Goal: Task Accomplishment & Management: Manage account settings

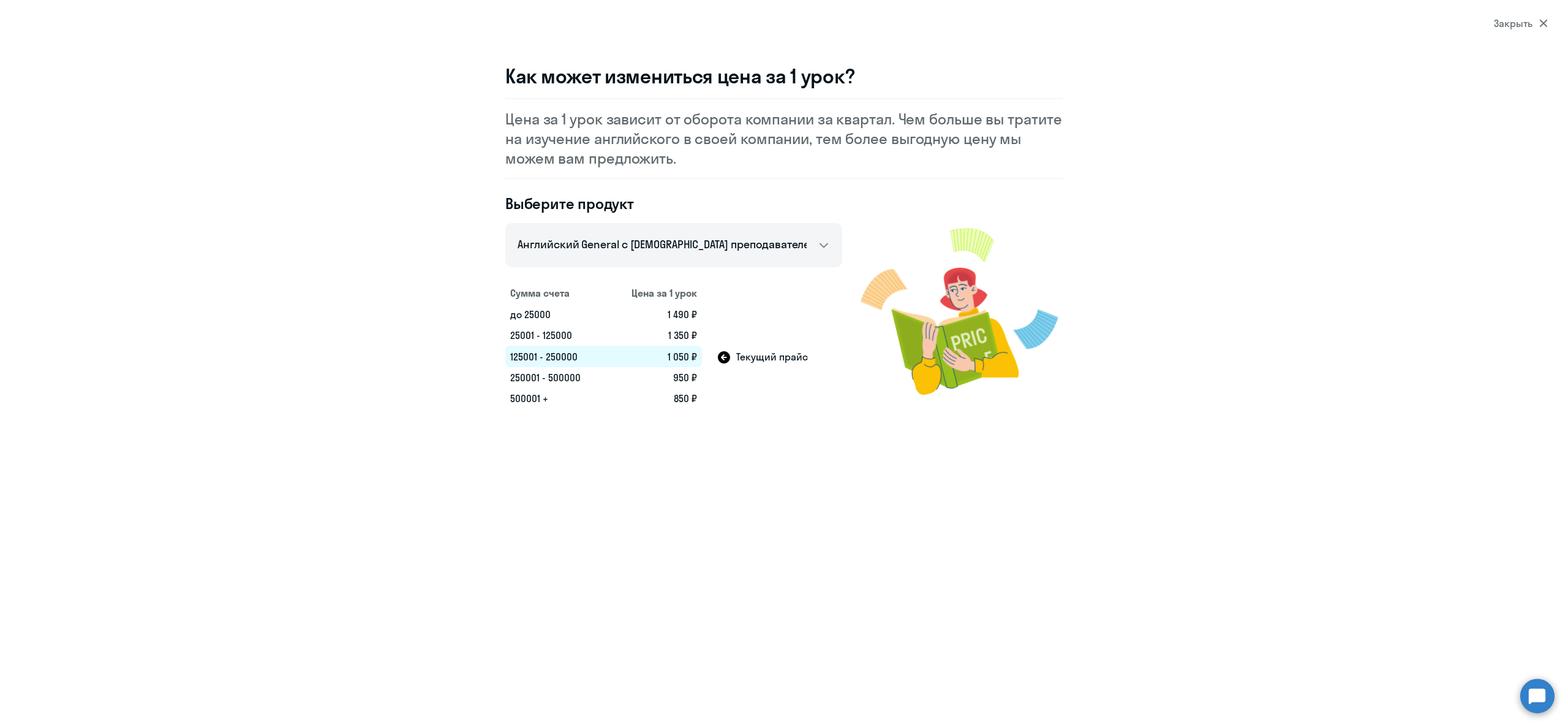
select select "english_adult_not_native_speaker"
click at [1546, 19] on icon at bounding box center [1543, 23] width 9 height 9
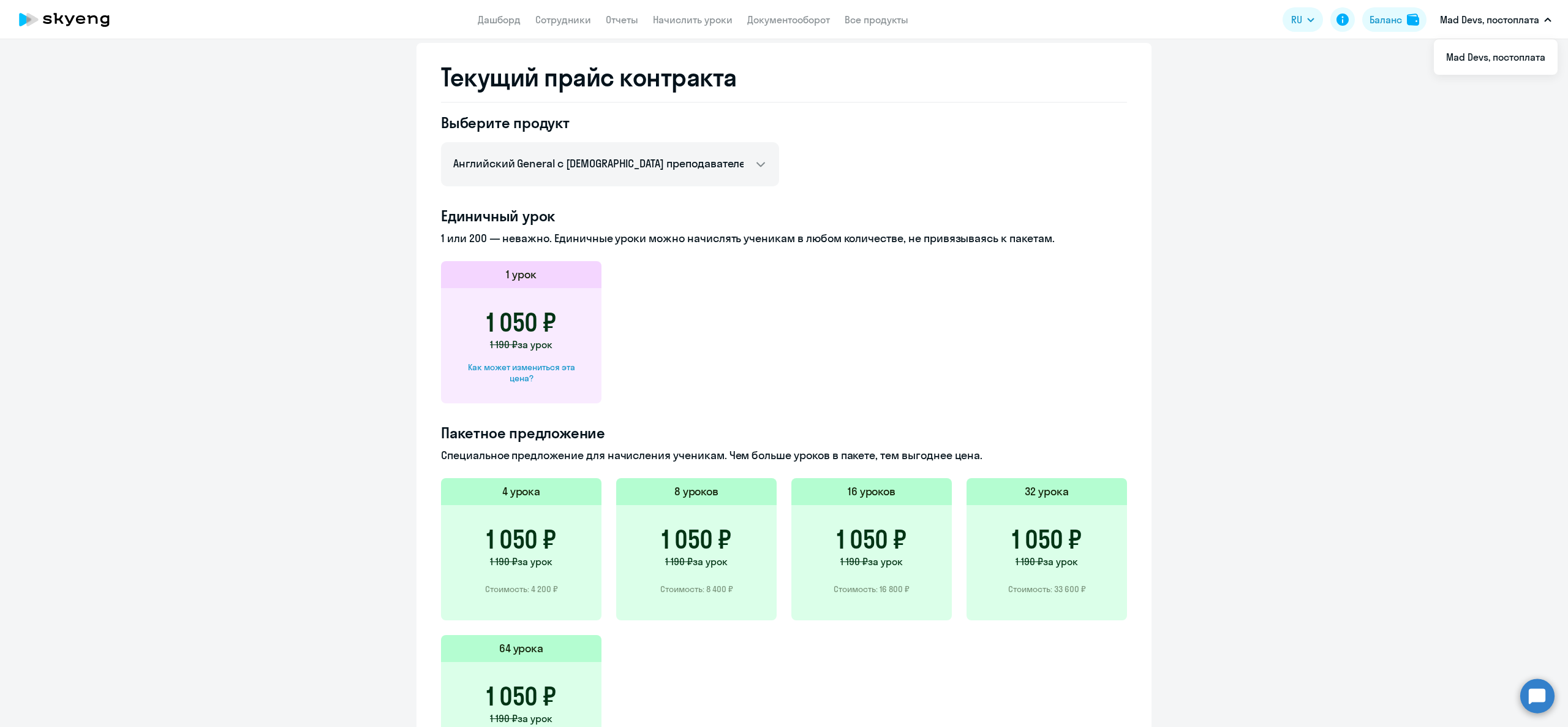
click at [523, 372] on div "Как может измениться эта цена?" at bounding box center [521, 372] width 121 height 22
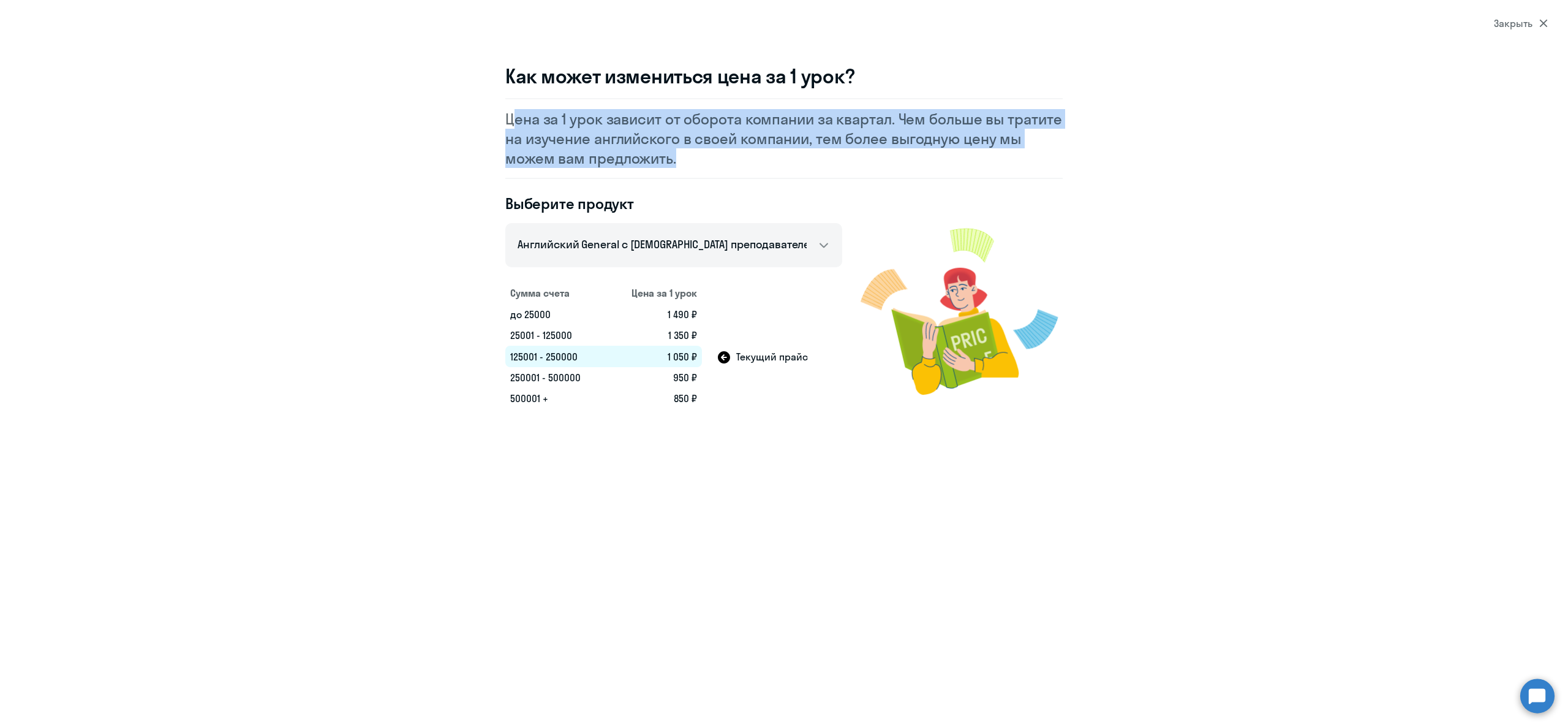
drag, startPoint x: 491, startPoint y: 100, endPoint x: 670, endPoint y: 158, distance: 188.2
click at [670, 158] on div "Как может измениться цена за 1 урок? Цена за 1 урок зависит от оборота компании…" at bounding box center [784, 236] width 882 height 345
click at [682, 145] on p "Цена за 1 урок зависит от оборота компании за квартал. Чем больше вы тратите на…" at bounding box center [784, 138] width 557 height 59
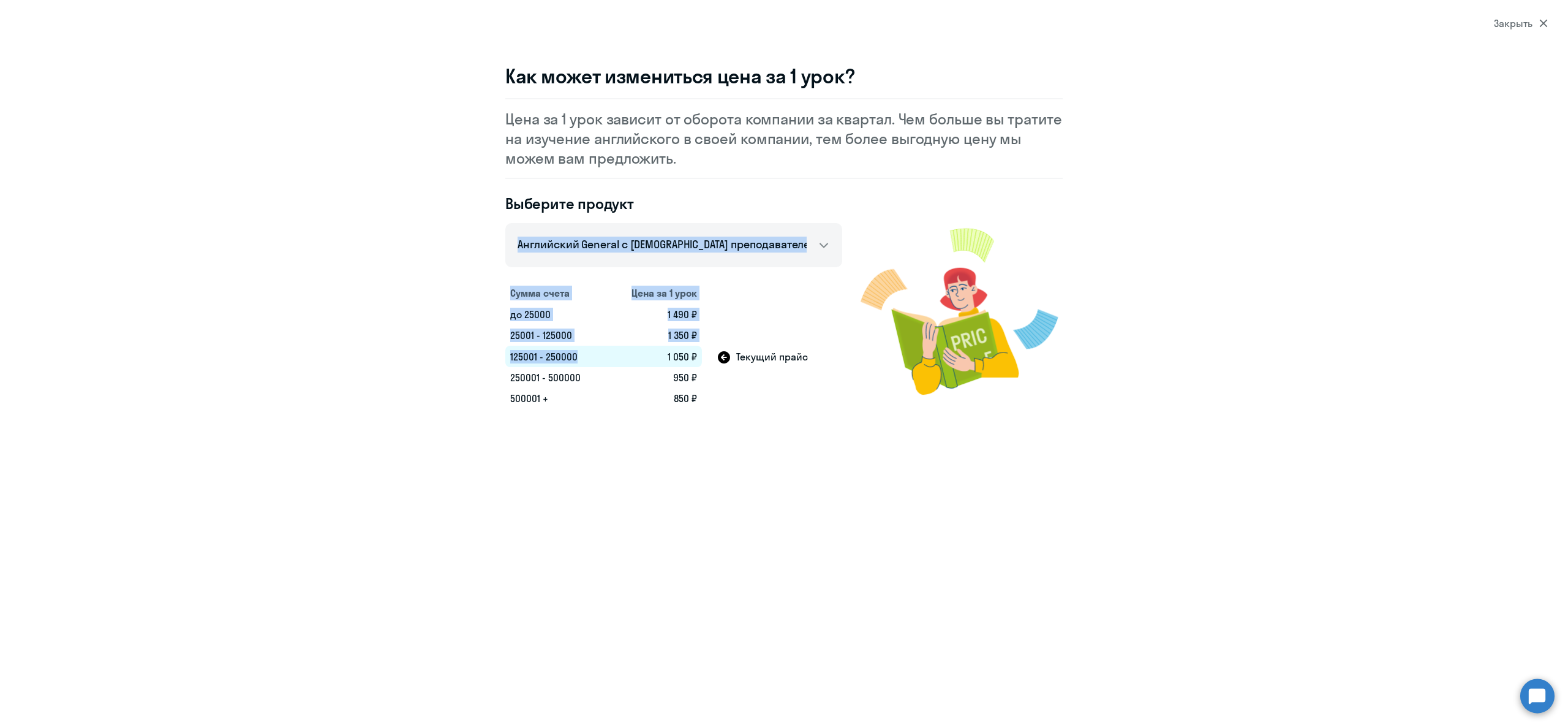
drag, startPoint x: 503, startPoint y: 346, endPoint x: 596, endPoint y: 344, distance: 93.0
click at [596, 344] on div "Как может измениться цена за 1 урок? Цена за 1 урок зависит от оборота компании…" at bounding box center [784, 236] width 882 height 345
click at [604, 353] on td "125001 - 250000" at bounding box center [556, 356] width 101 height 22
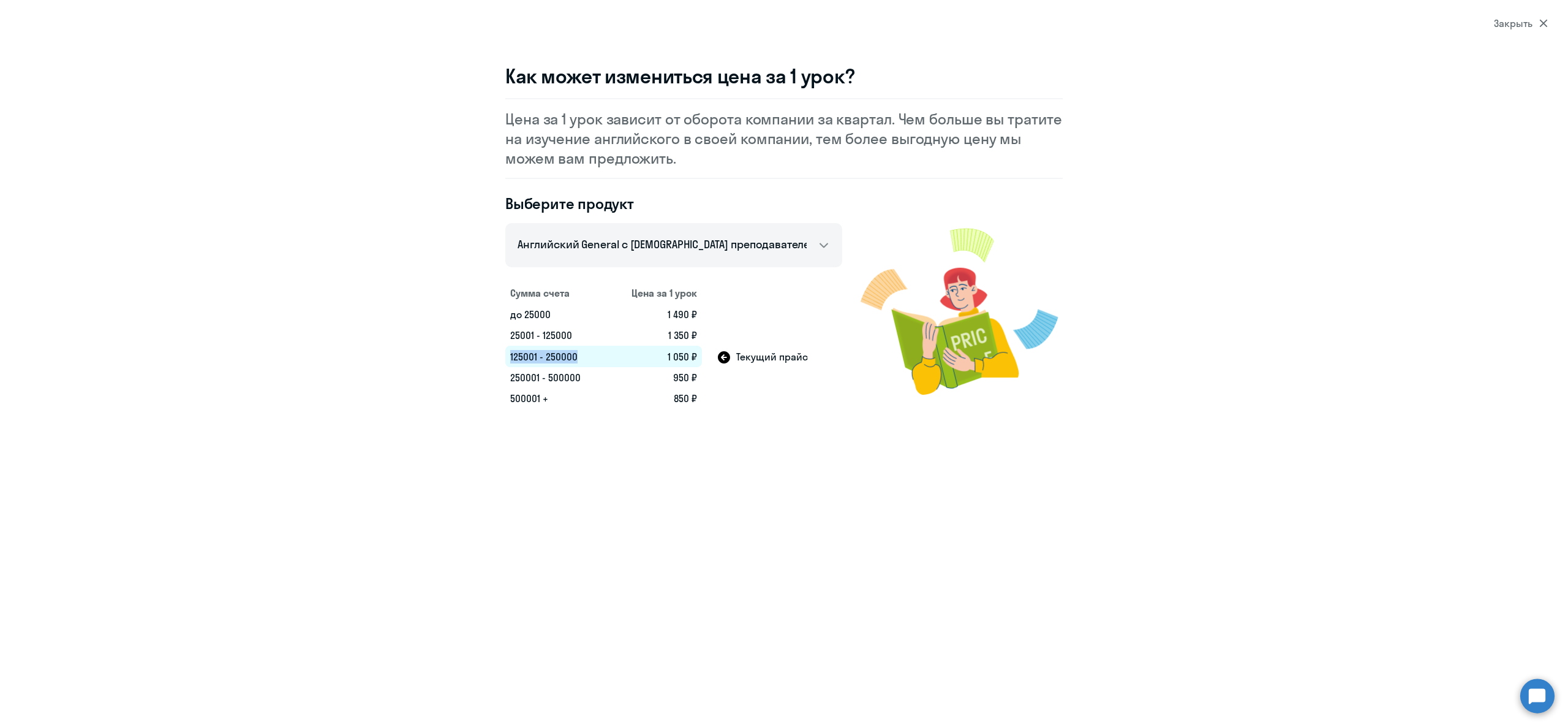
drag, startPoint x: 505, startPoint y: 351, endPoint x: 579, endPoint y: 351, distance: 74.0
click at [579, 351] on td "125001 - 250000" at bounding box center [556, 356] width 101 height 22
click at [575, 358] on td "125001 - 250000" at bounding box center [556, 356] width 101 height 22
drag, startPoint x: 573, startPoint y: 359, endPoint x: 506, endPoint y: 353, distance: 67.3
click at [506, 353] on td "125001 - 250000" at bounding box center [556, 356] width 101 height 22
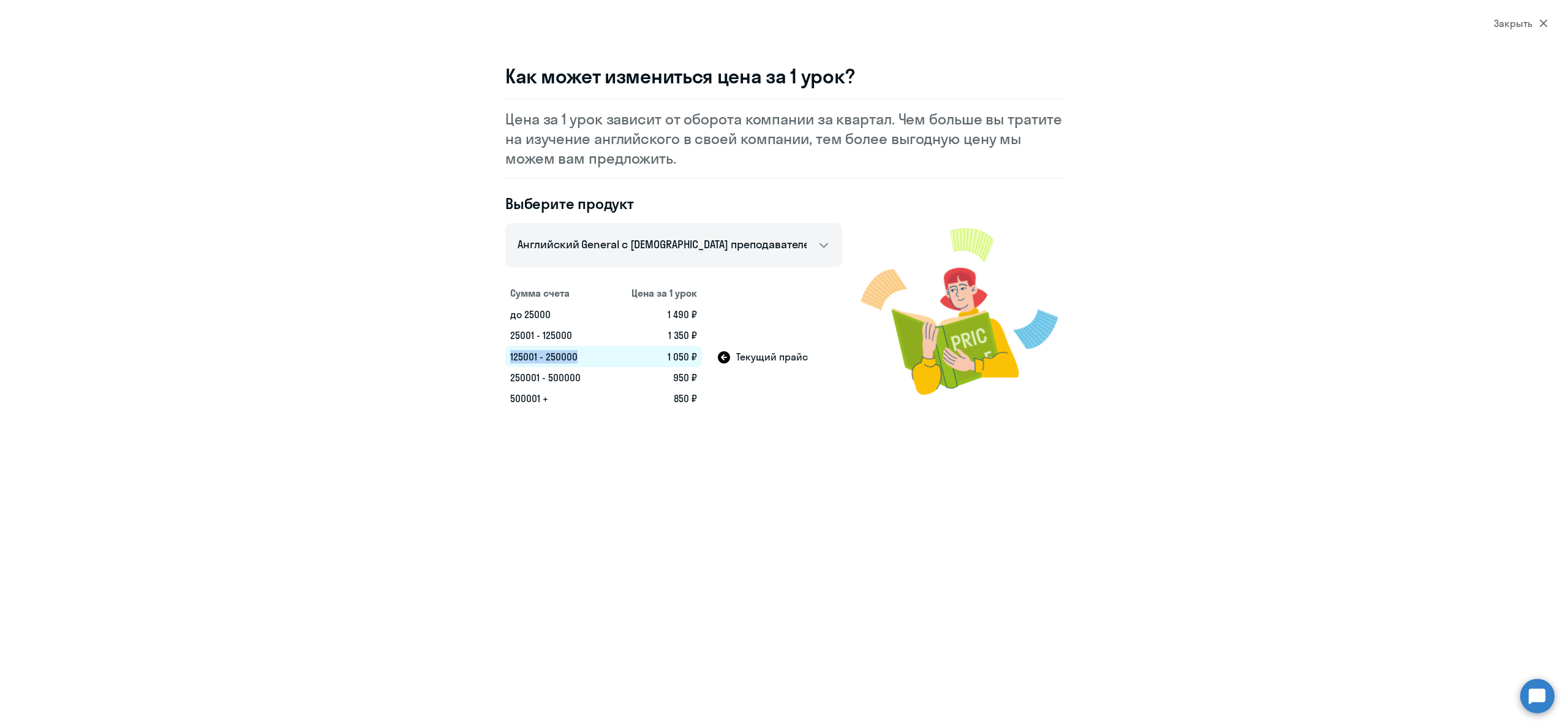
click at [512, 352] on td "125001 - 250000" at bounding box center [556, 356] width 101 height 22
click at [523, 355] on td "125001 - 250000" at bounding box center [556, 356] width 101 height 22
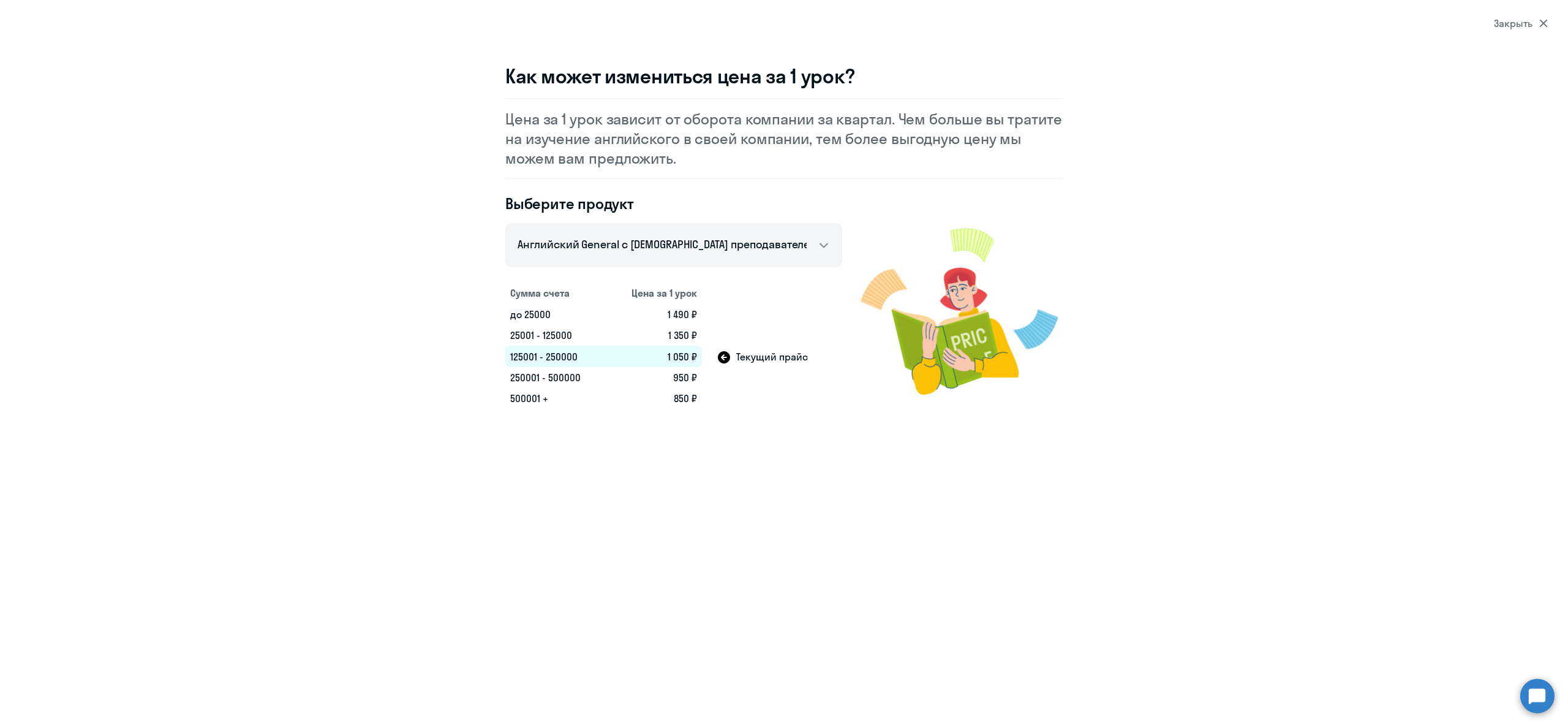
drag, startPoint x: 669, startPoint y: 360, endPoint x: 696, endPoint y: 362, distance: 27.1
click at [696, 362] on td "1 050 ₽" at bounding box center [654, 356] width 96 height 22
click at [694, 362] on td "1 050 ₽" at bounding box center [654, 356] width 96 height 22
drag, startPoint x: 508, startPoint y: 356, endPoint x: 559, endPoint y: 359, distance: 51.1
click at [559, 359] on td "125001 - 250000" at bounding box center [556, 356] width 101 height 22
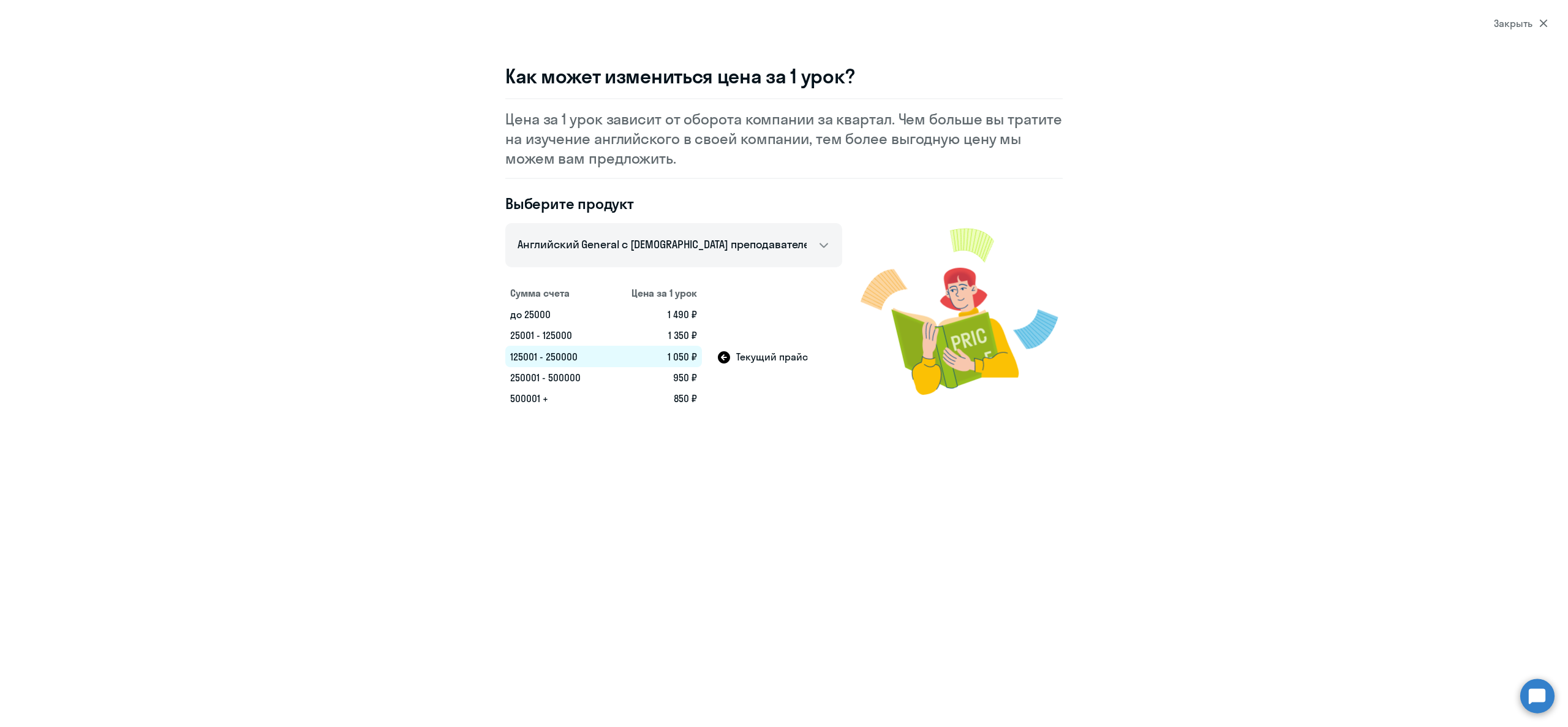
click at [559, 341] on td "25001 - 125000" at bounding box center [556, 335] width 101 height 21
drag, startPoint x: 666, startPoint y: 340, endPoint x: 696, endPoint y: 338, distance: 30.1
click at [696, 338] on td "1 350 ₽" at bounding box center [654, 335] width 96 height 21
click at [690, 334] on td "1 350 ₽" at bounding box center [654, 335] width 96 height 21
drag, startPoint x: 511, startPoint y: 372, endPoint x: 564, endPoint y: 372, distance: 53.0
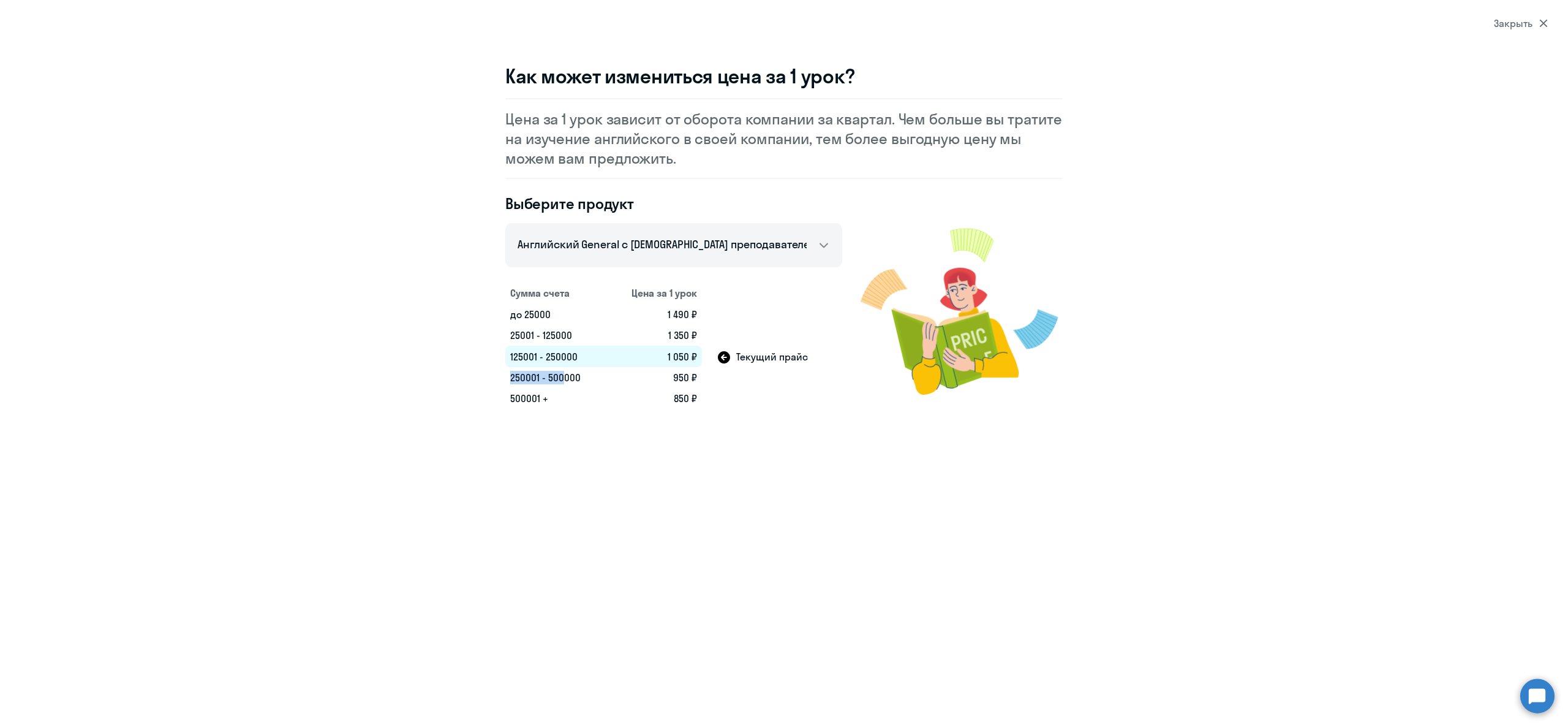
click at [564, 372] on td "250001 - 500000" at bounding box center [556, 377] width 101 height 21
click at [567, 380] on td "250001 - 500000" at bounding box center [556, 377] width 101 height 21
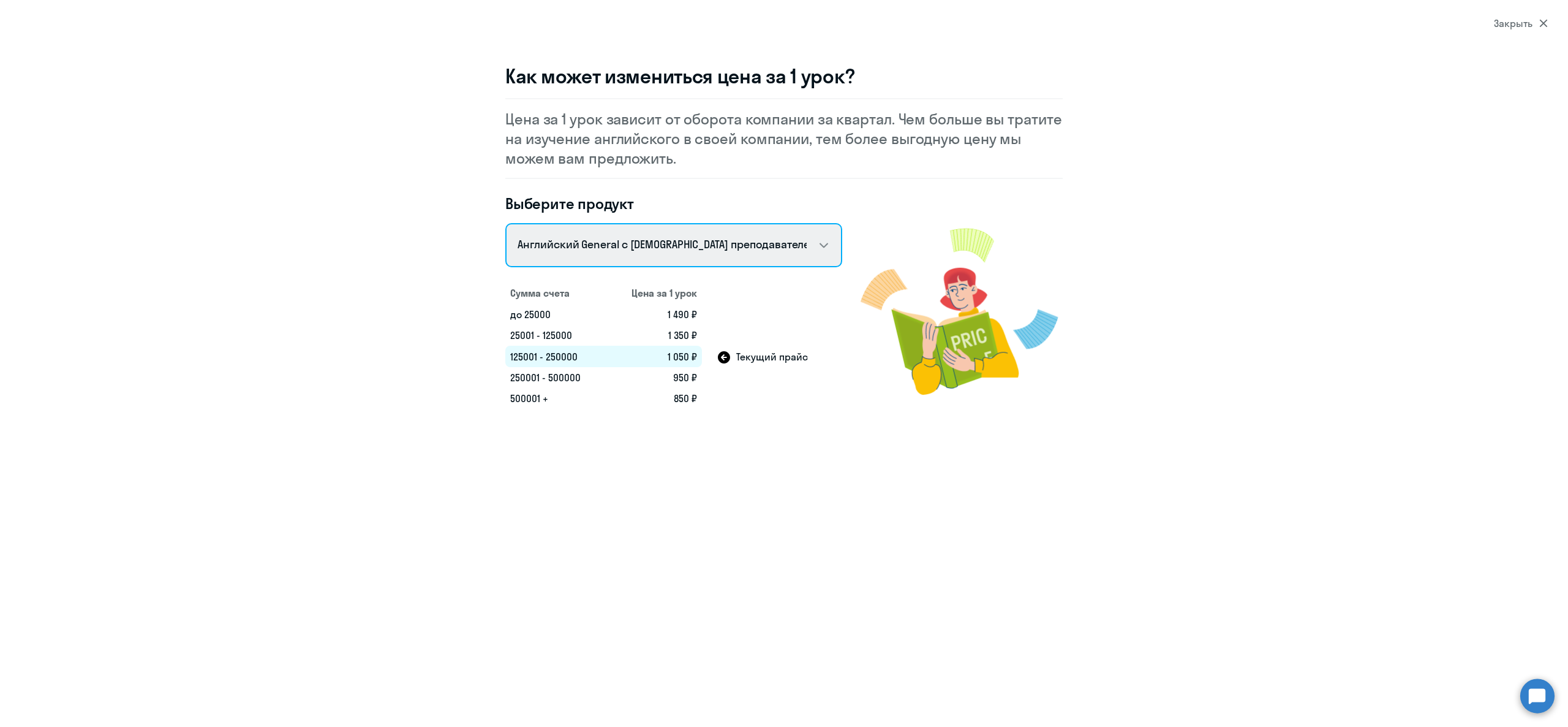
click at [608, 242] on select "Английский General с русскоговорящим преподавателем Английский General с англог…" at bounding box center [673, 244] width 337 height 44
click at [506, 223] on select "Английский General с русскоговорящим преподавателем Английский General с англог…" at bounding box center [673, 244] width 337 height 44
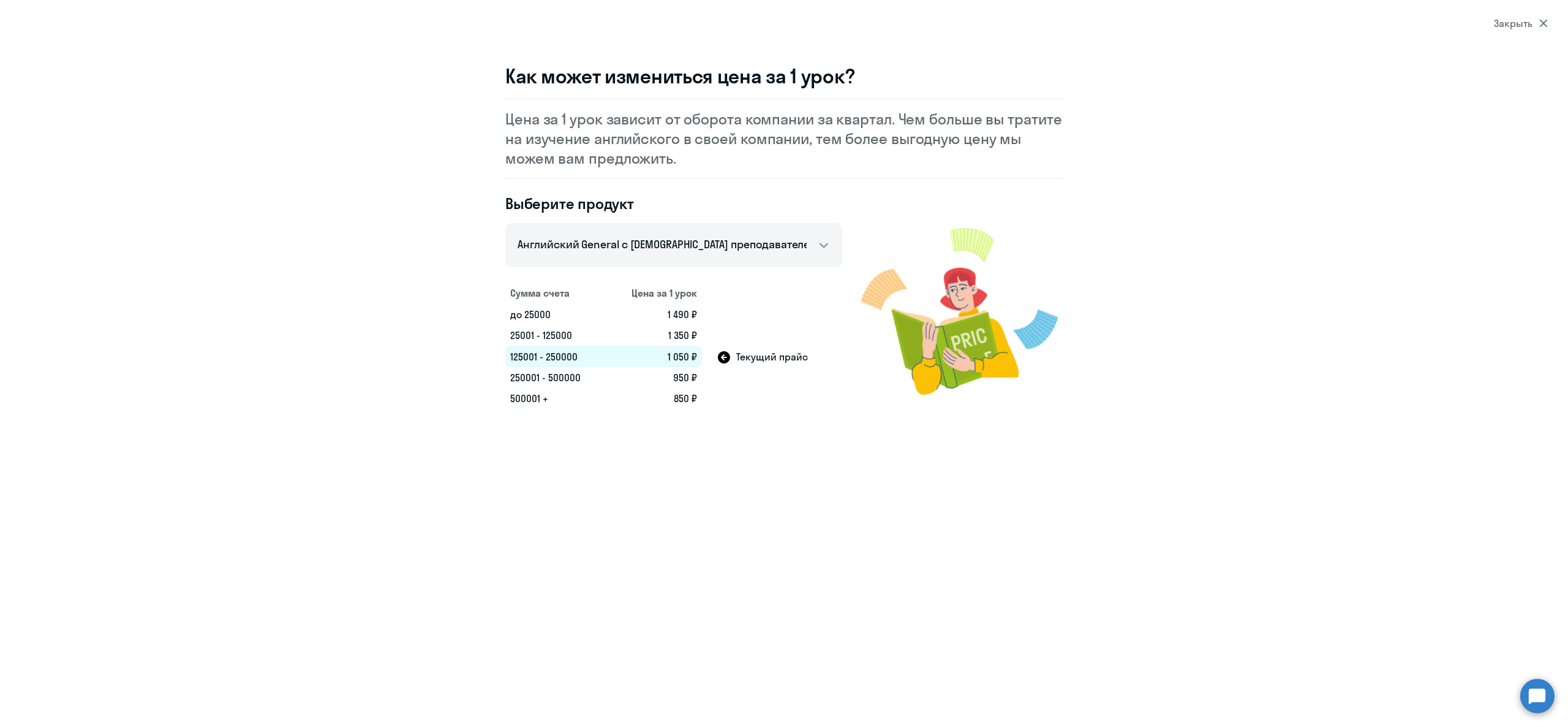
drag, startPoint x: 666, startPoint y: 355, endPoint x: 689, endPoint y: 357, distance: 23.1
click at [694, 355] on td "1 050 ₽" at bounding box center [654, 356] width 96 height 22
click at [688, 356] on td "1 050 ₽" at bounding box center [654, 356] width 96 height 22
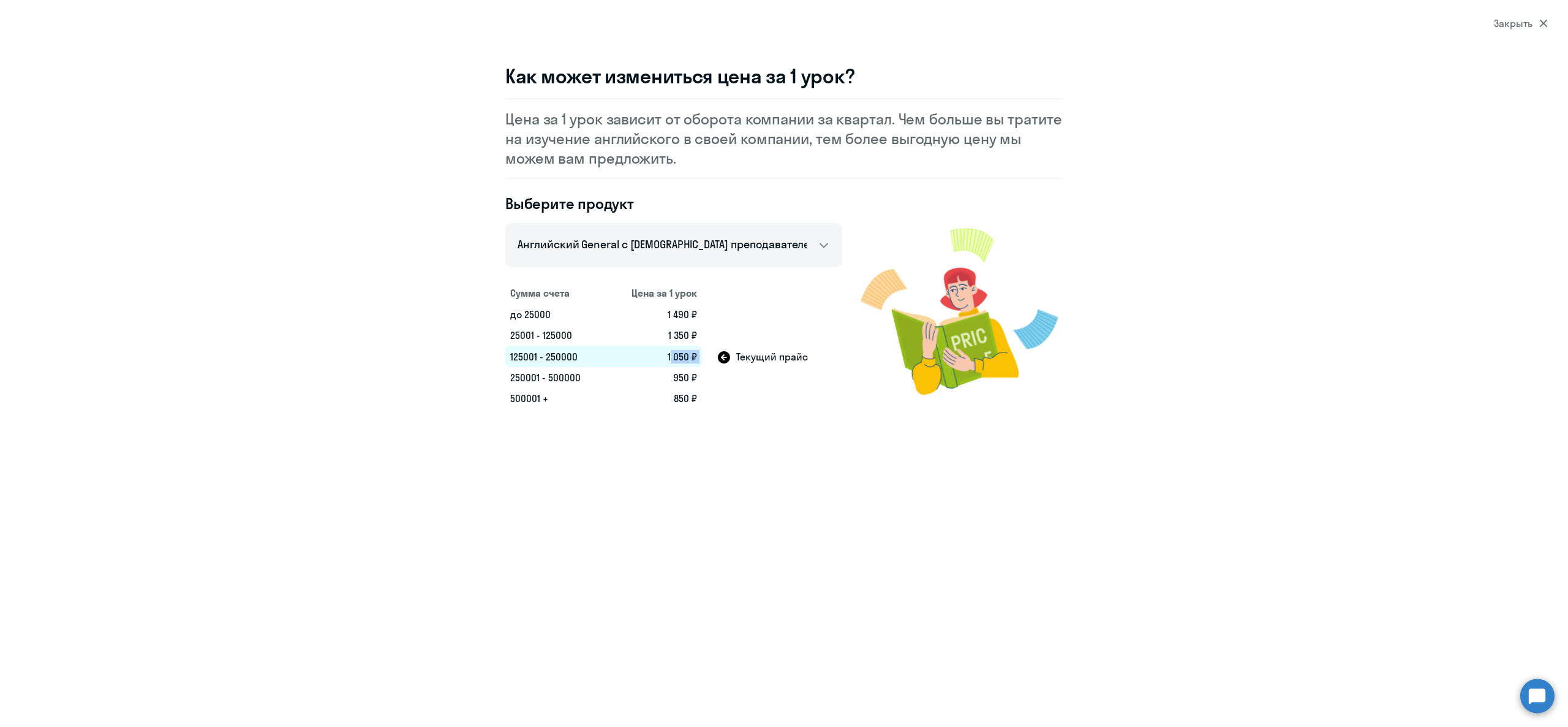
click at [686, 354] on td "1 050 ₽" at bounding box center [654, 356] width 96 height 22
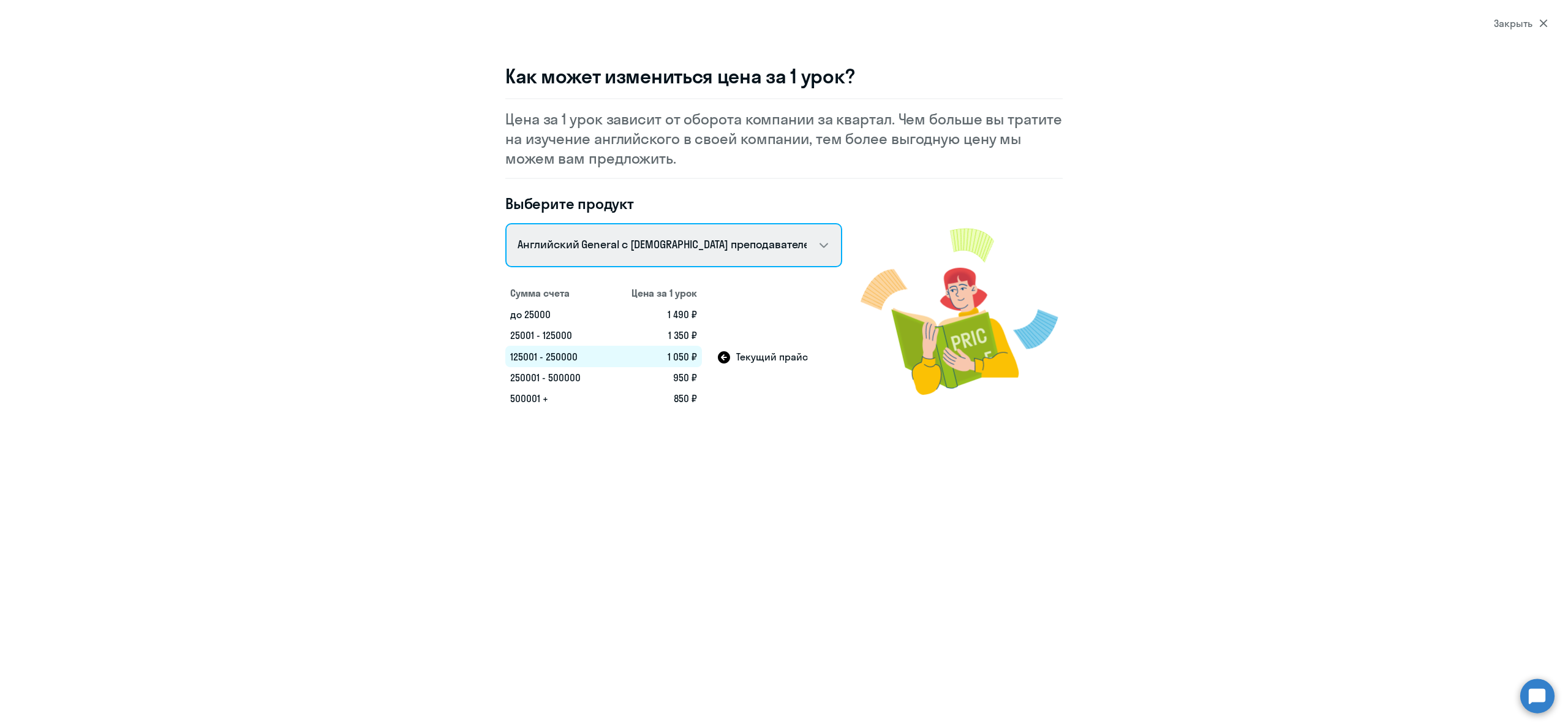
click at [780, 244] on select "Английский General с русскоговорящим преподавателем Английский General с англог…" at bounding box center [673, 244] width 337 height 44
click at [506, 223] on select "Английский General с русскоговорящим преподавателем Английский General с англог…" at bounding box center [673, 244] width 337 height 44
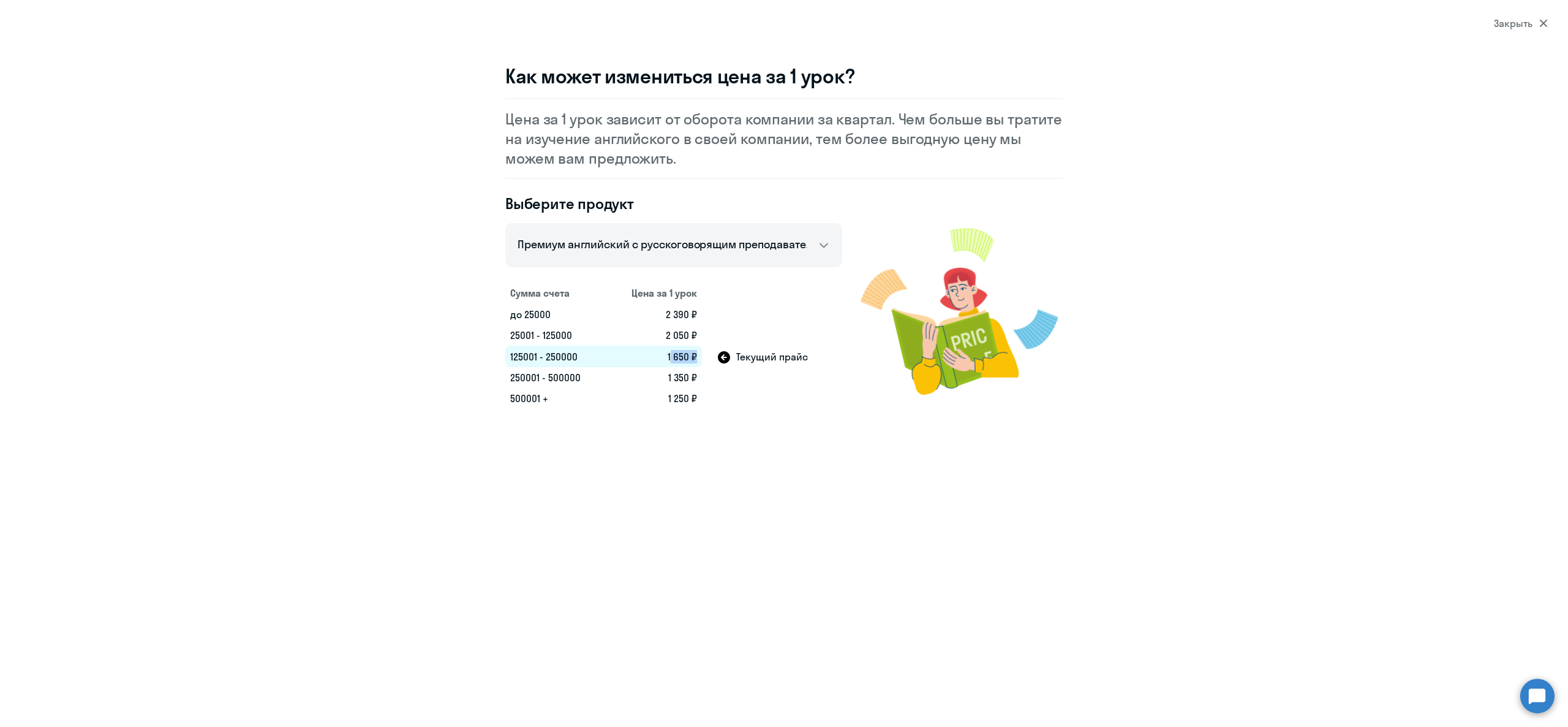
drag, startPoint x: 666, startPoint y: 358, endPoint x: 694, endPoint y: 360, distance: 28.1
click at [694, 360] on td "1 650 ₽" at bounding box center [654, 356] width 96 height 22
click at [687, 356] on td "1 650 ₽" at bounding box center [654, 356] width 96 height 22
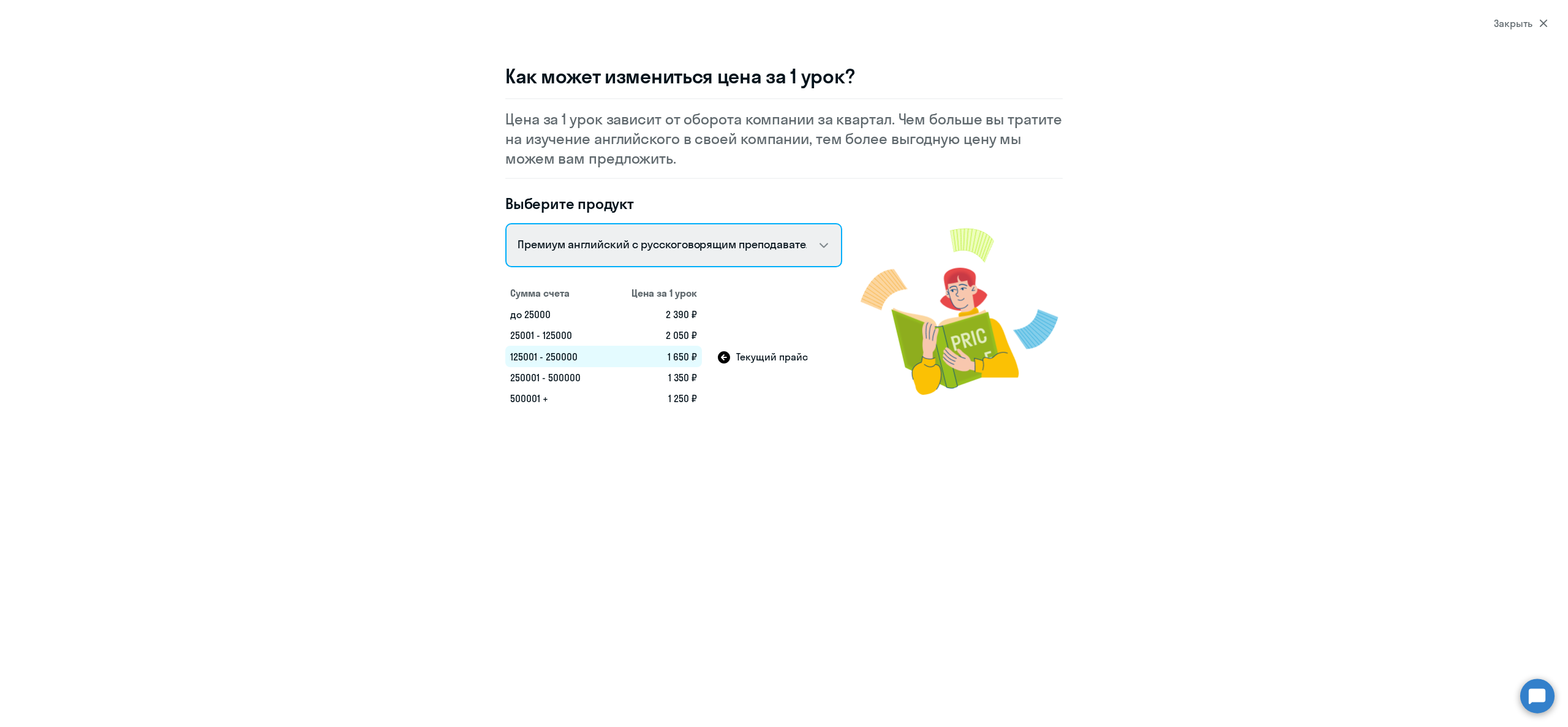
click at [713, 259] on select "Английский General с русскоговорящим преподавателем Английский General с англог…" at bounding box center [673, 244] width 337 height 44
select select "english_adult_not_native_speaker"
click at [506, 223] on select "Английский General с русскоговорящим преподавателем Английский General с англог…" at bounding box center [673, 244] width 337 height 44
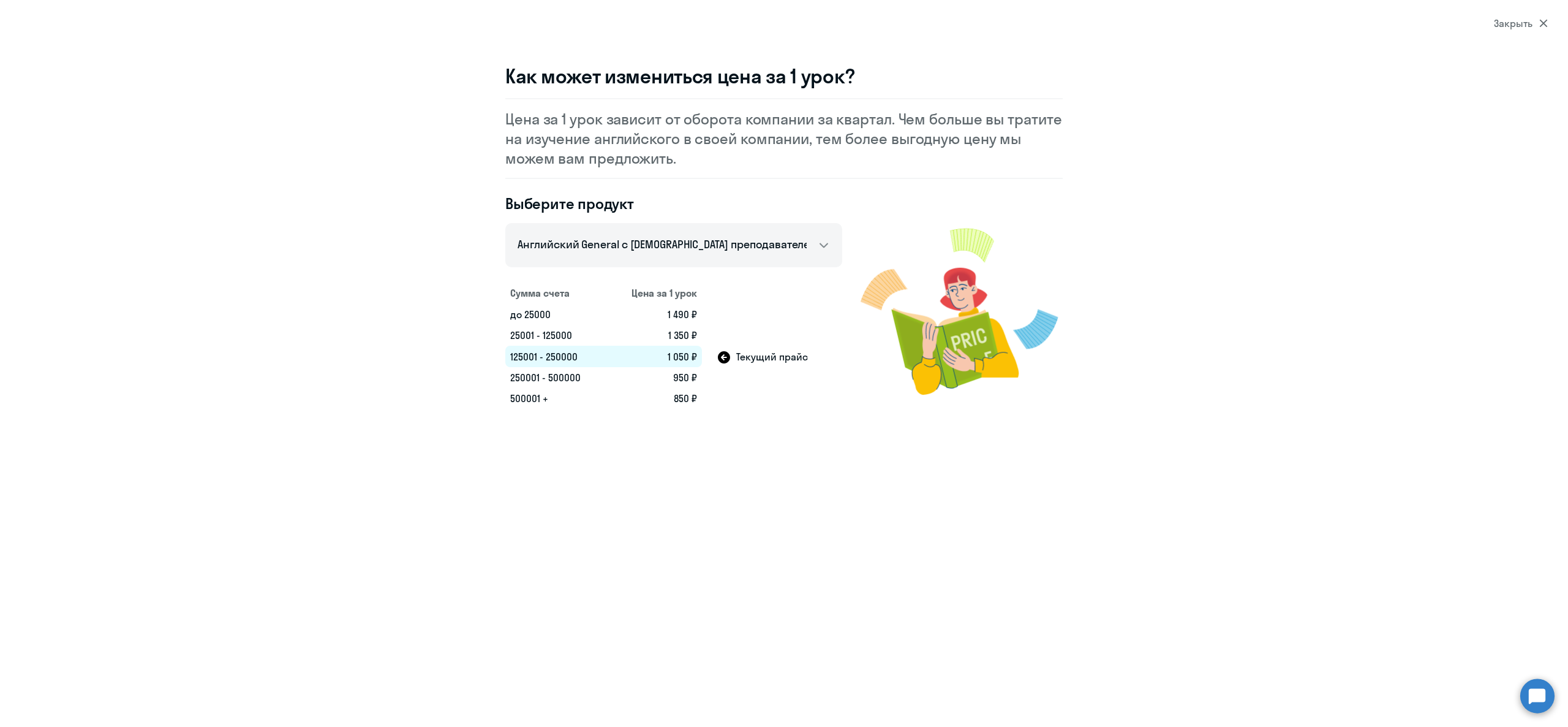
drag, startPoint x: 1540, startPoint y: 22, endPoint x: 1522, endPoint y: 28, distance: 19.0
click at [1541, 21] on icon at bounding box center [1543, 23] width 9 height 9
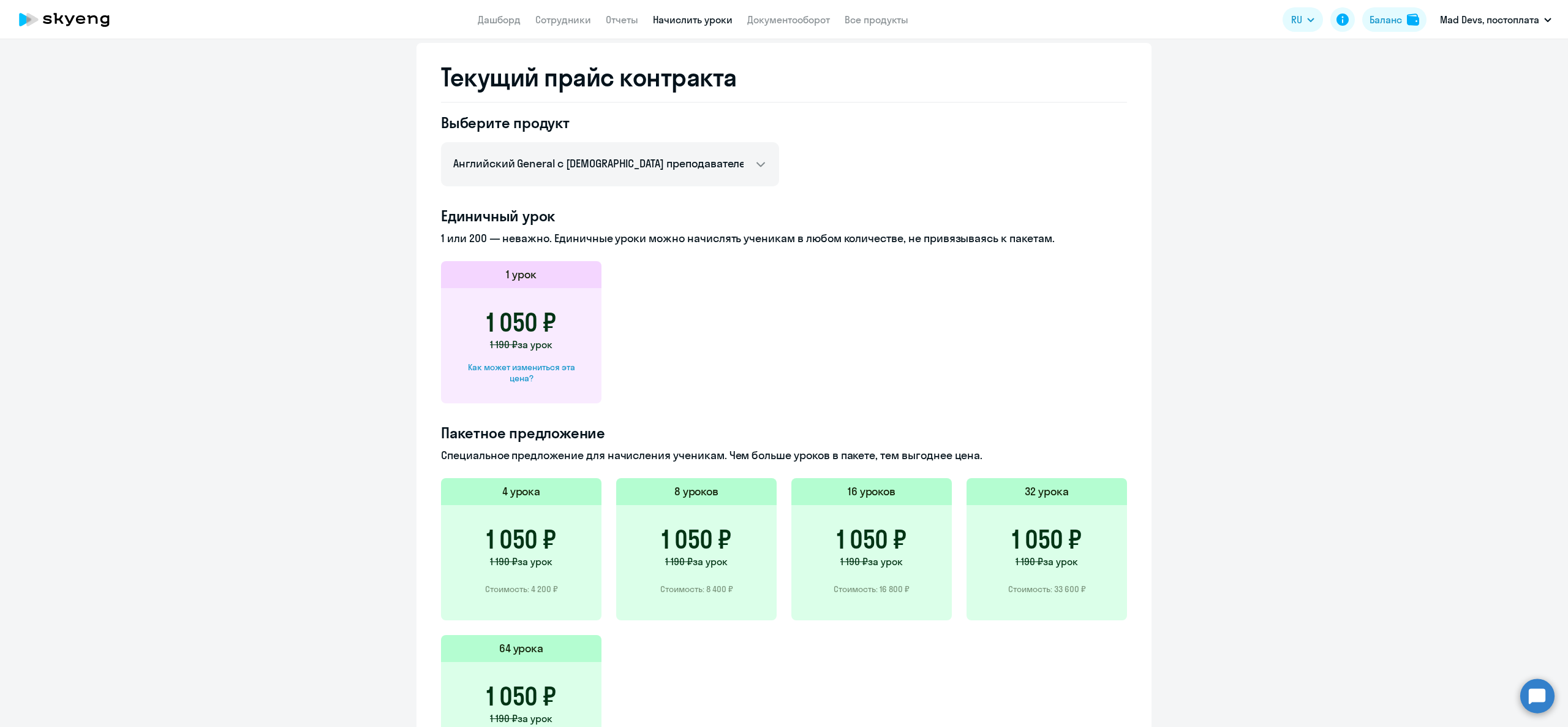
click at [704, 24] on link "Начислить уроки" at bounding box center [692, 19] width 80 height 12
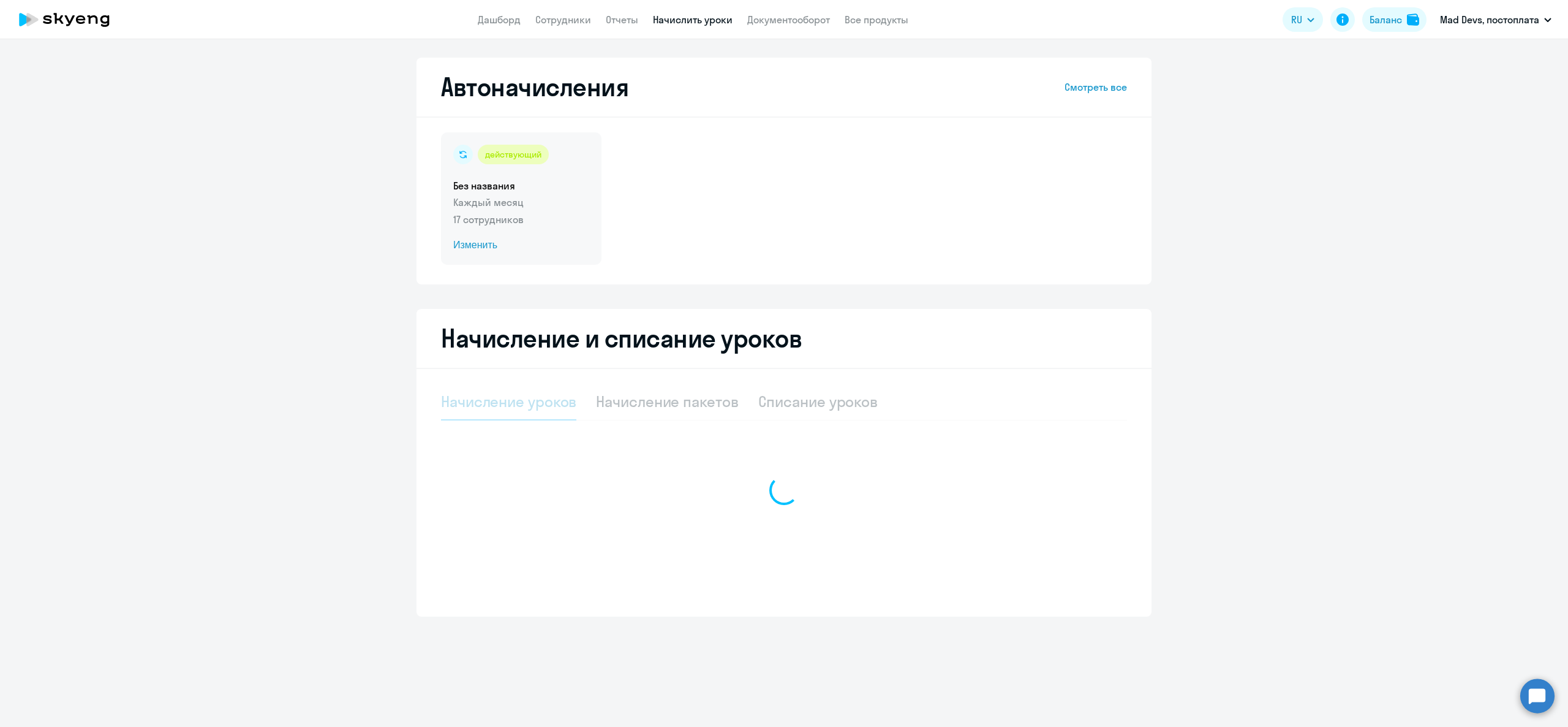
select select "10"
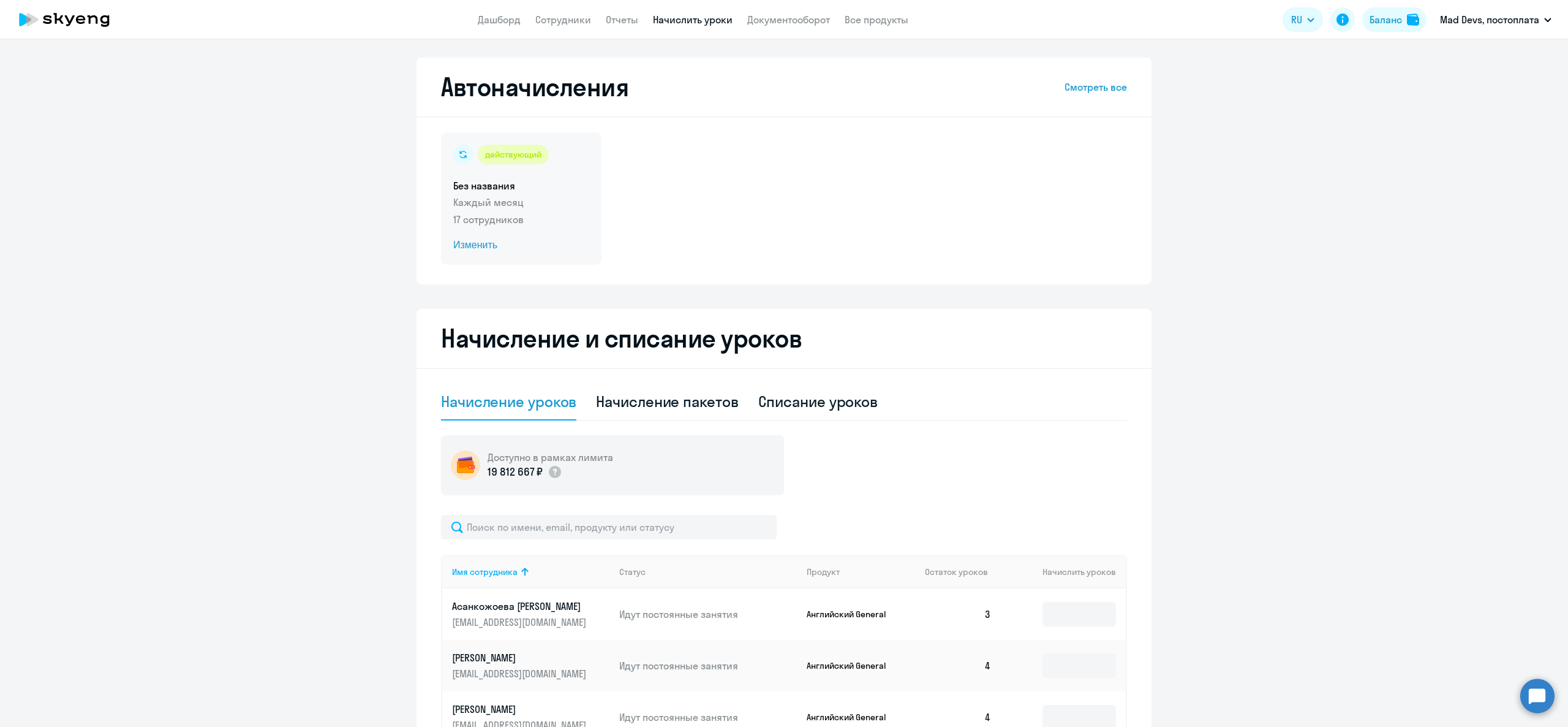
click at [542, 210] on div "действующий Без названия Каждый месяц 17 сотрудников Изменить" at bounding box center [522, 199] width 161 height 133
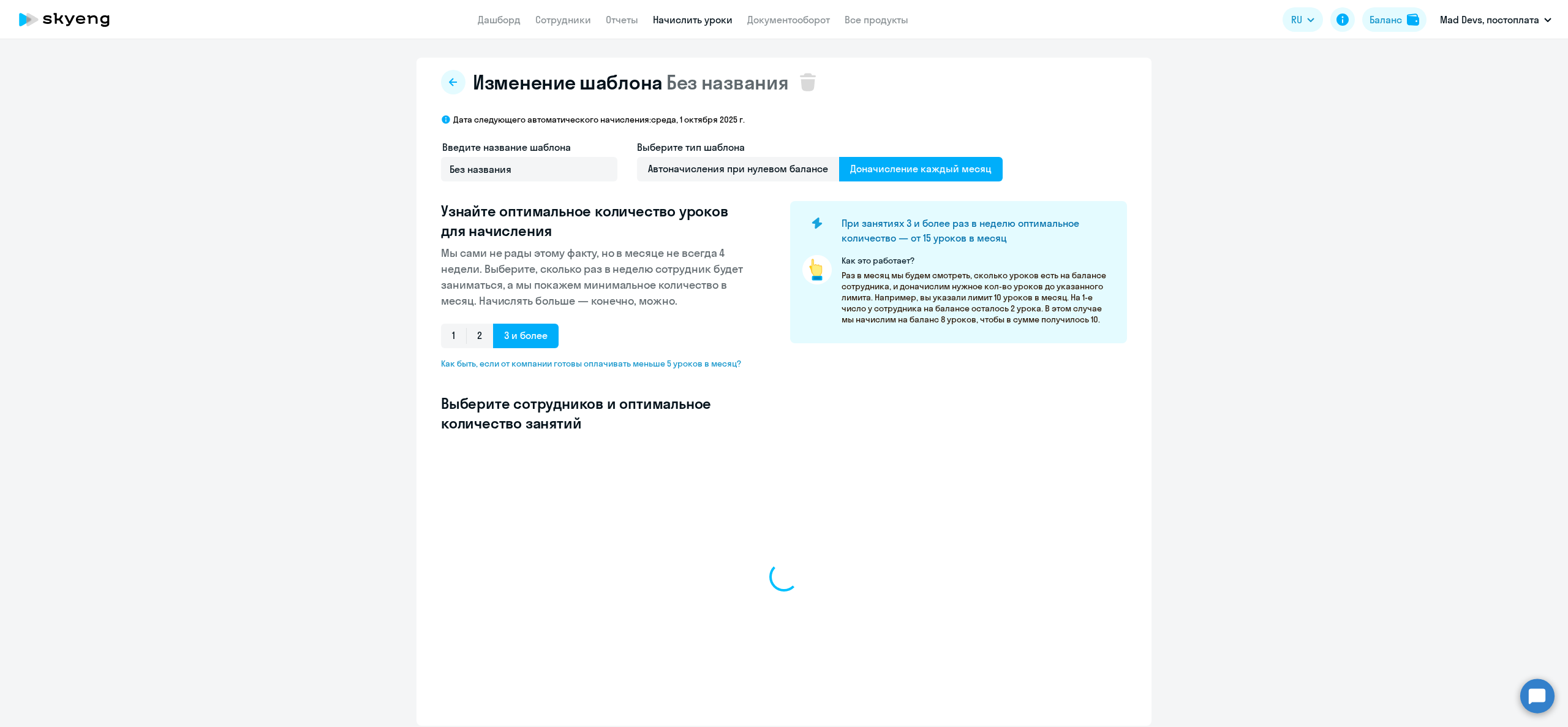
select select "10"
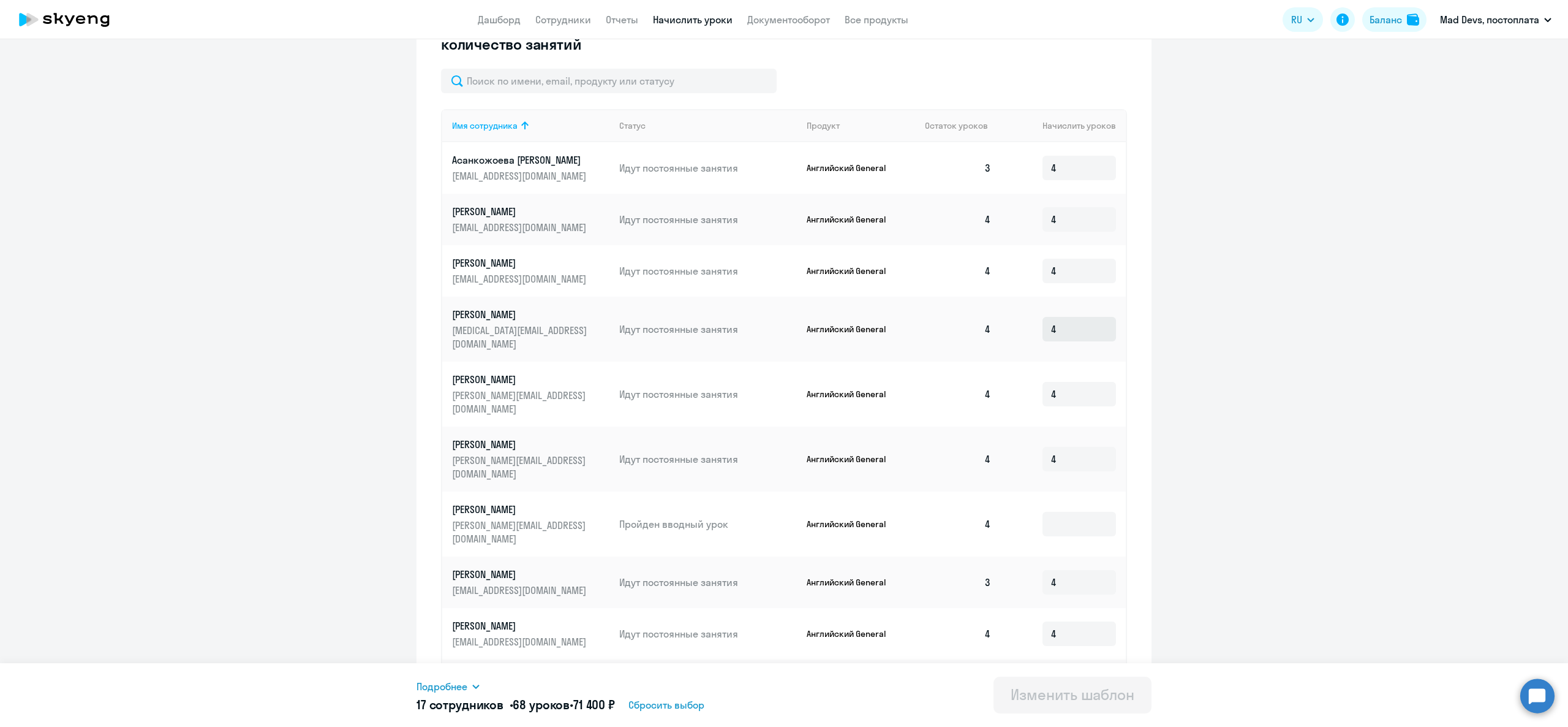
scroll to position [412, 0]
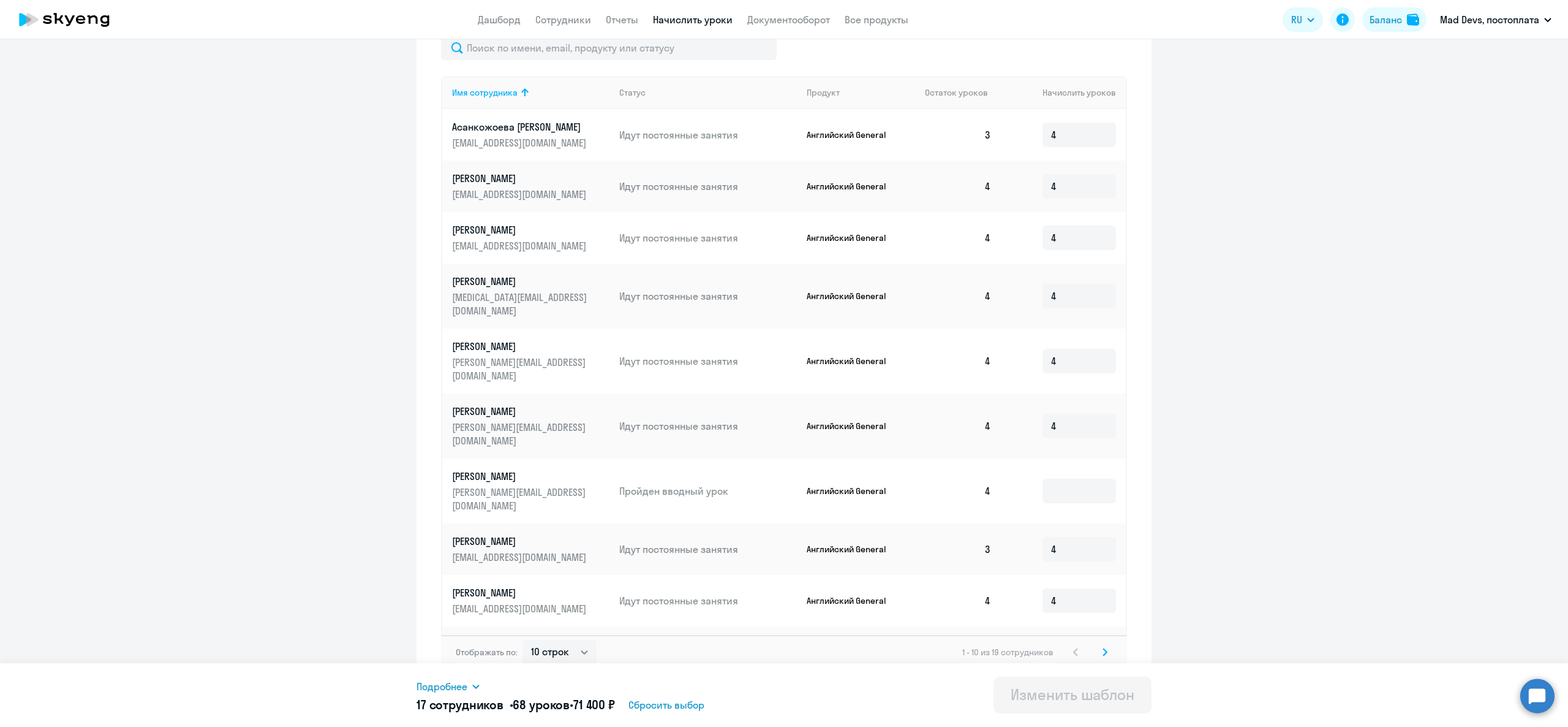
click at [1097, 635] on div "Отображать по: 10 строк 30 строк 50 строк 1 - 10 из 19 сотрудников" at bounding box center [784, 651] width 686 height 35
click at [1103, 648] on icon at bounding box center [1104, 651] width 4 height 6
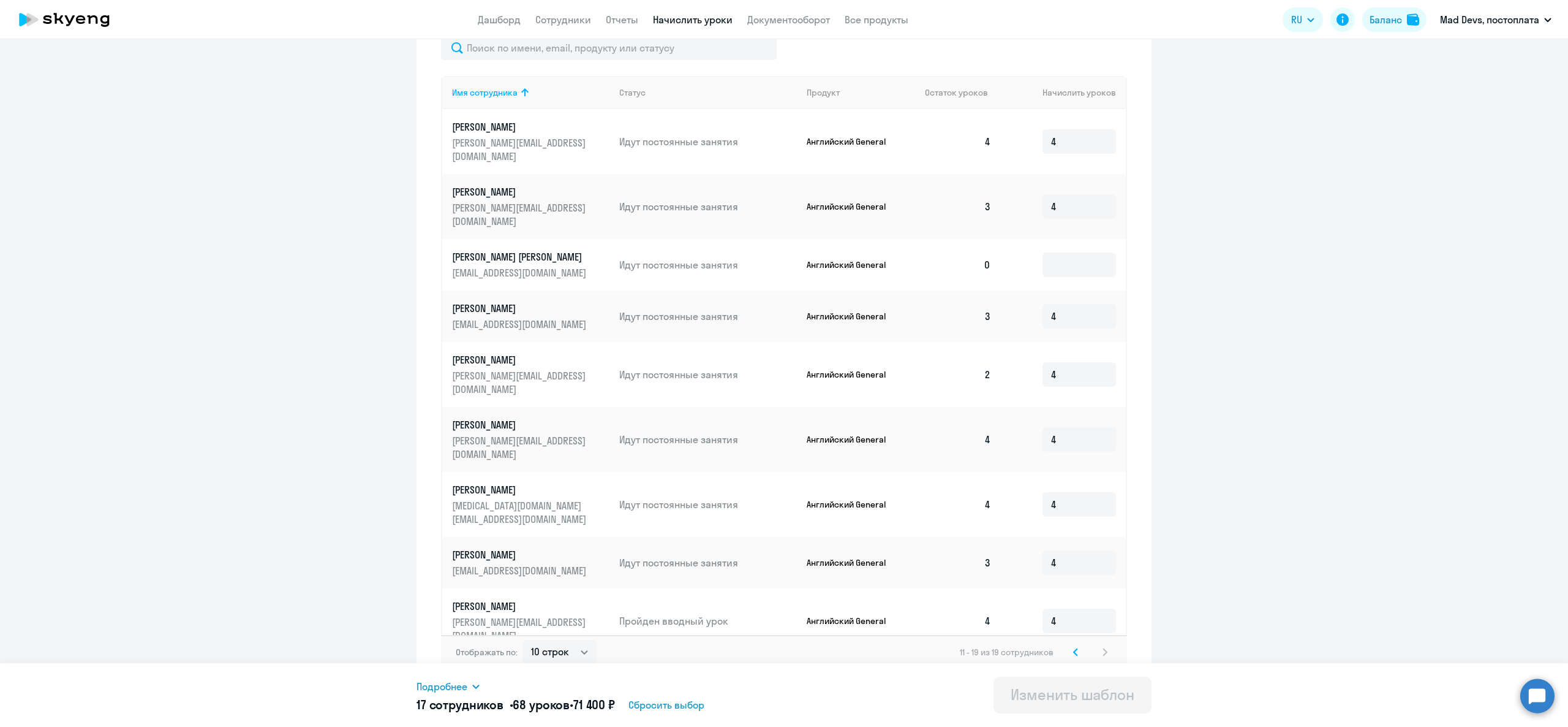
scroll to position [360, 0]
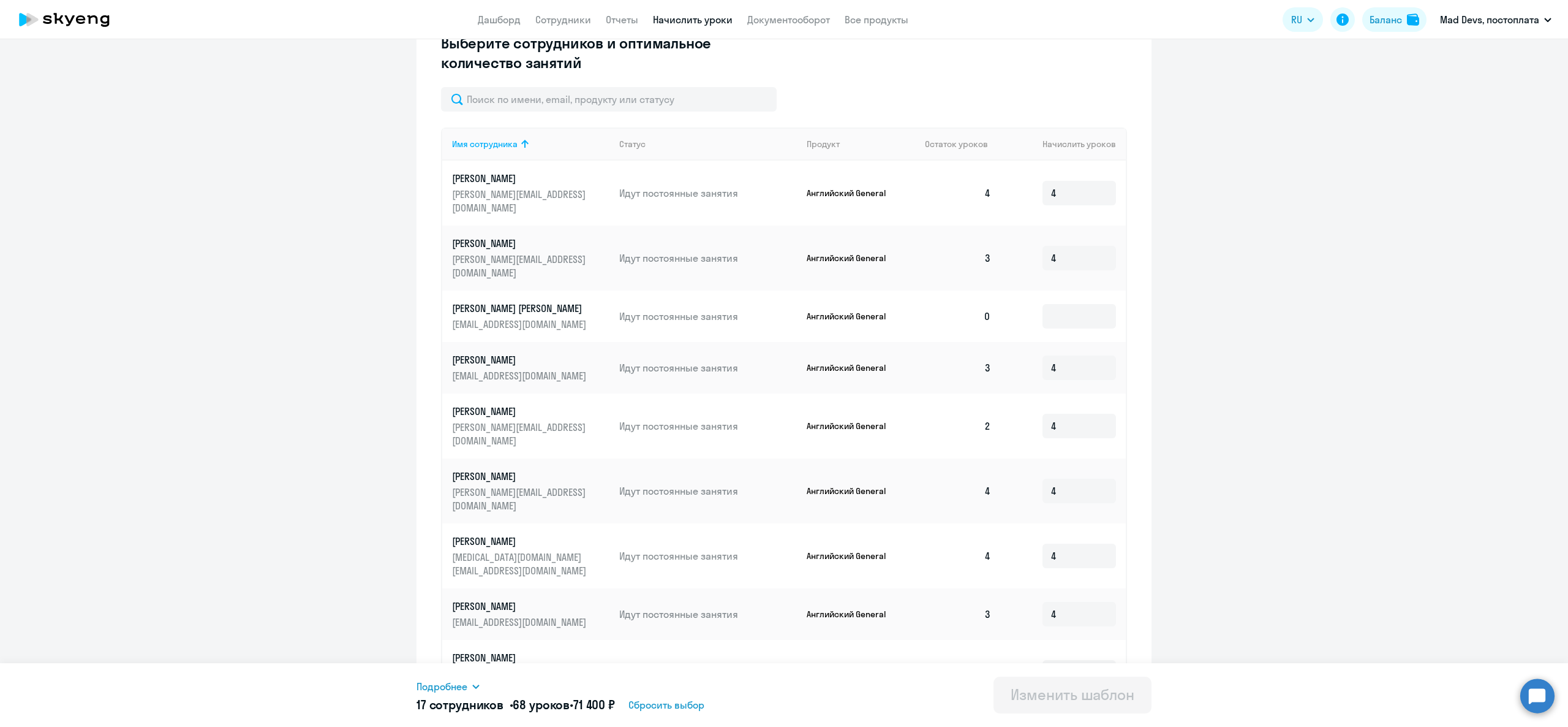
click at [1071, 696] on svg-icon at bounding box center [1075, 704] width 14 height 14
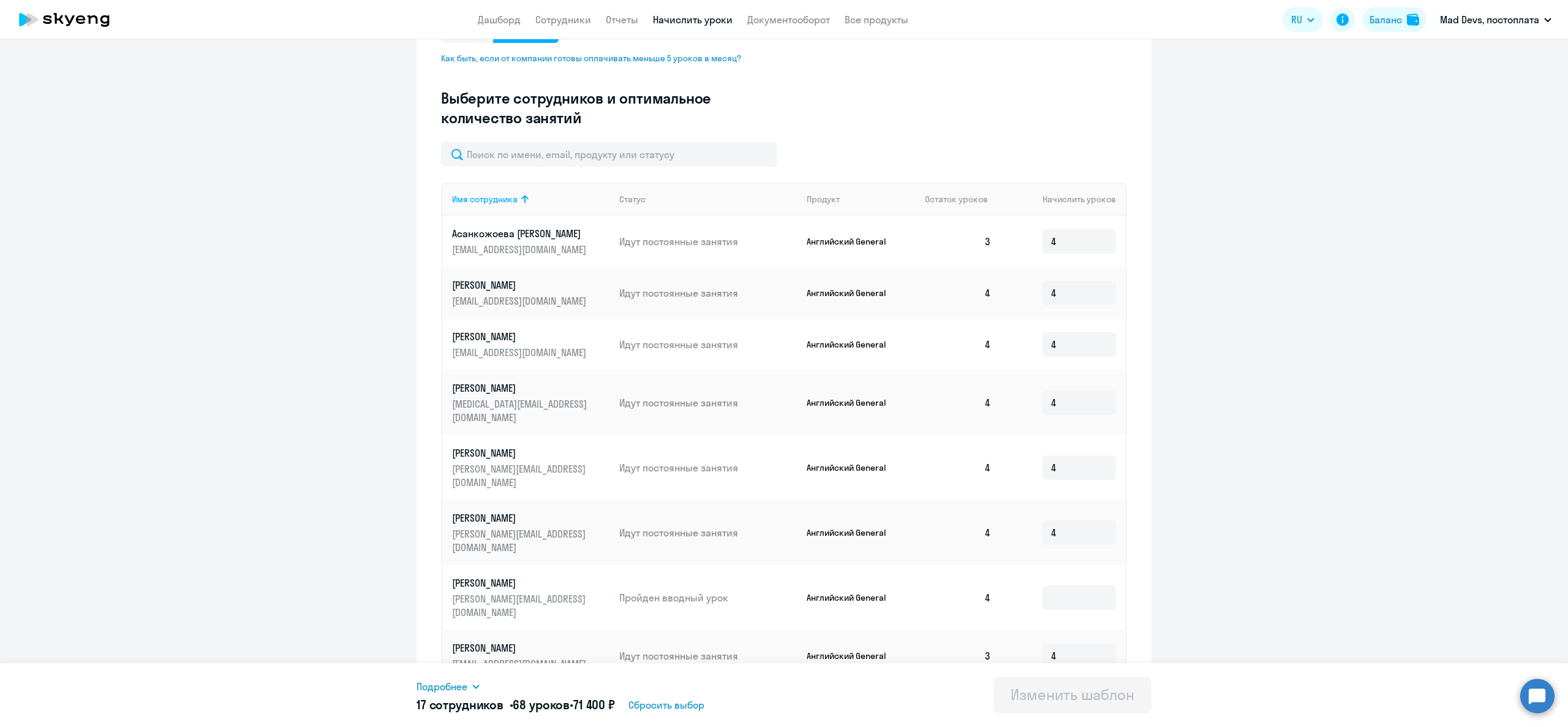
scroll to position [0, 0]
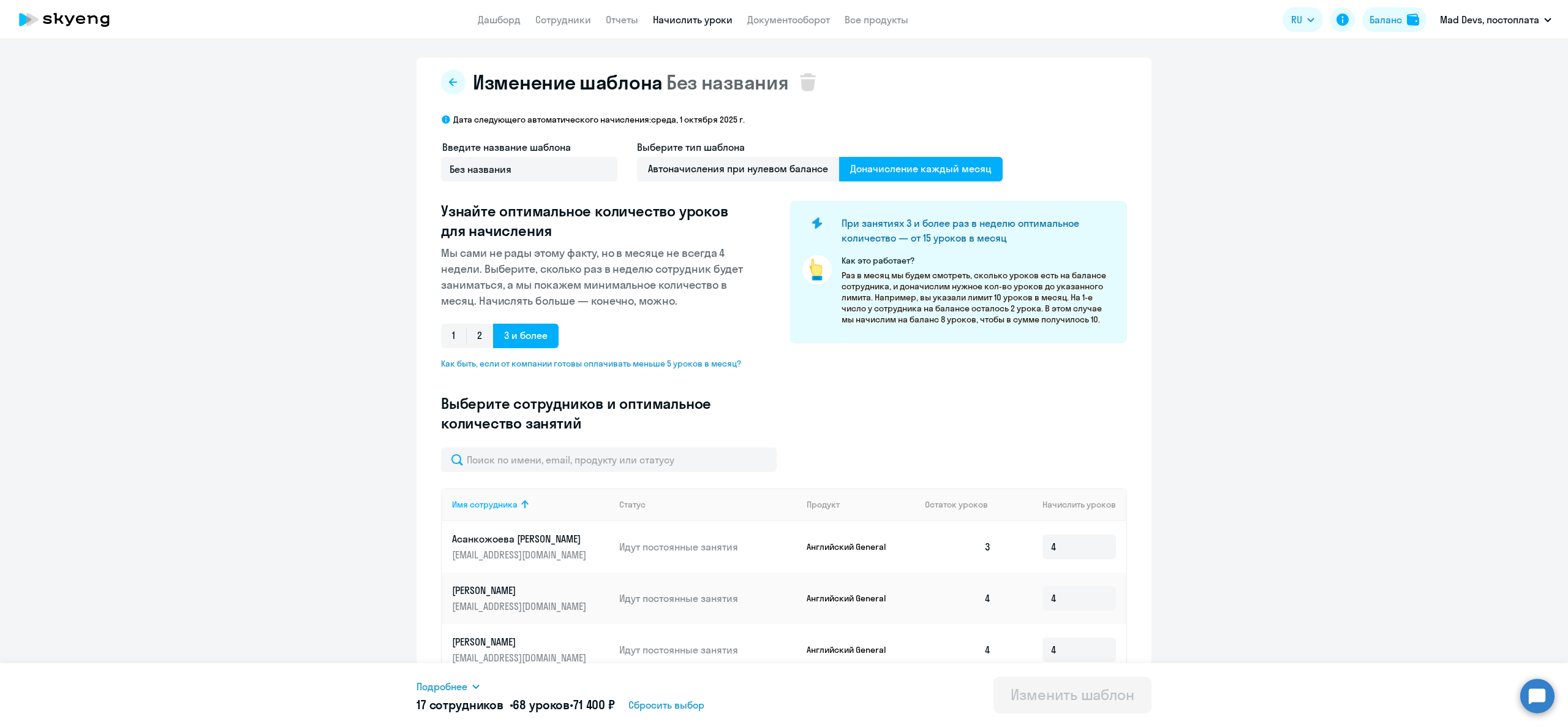
click at [691, 22] on link "Начислить уроки" at bounding box center [692, 19] width 80 height 12
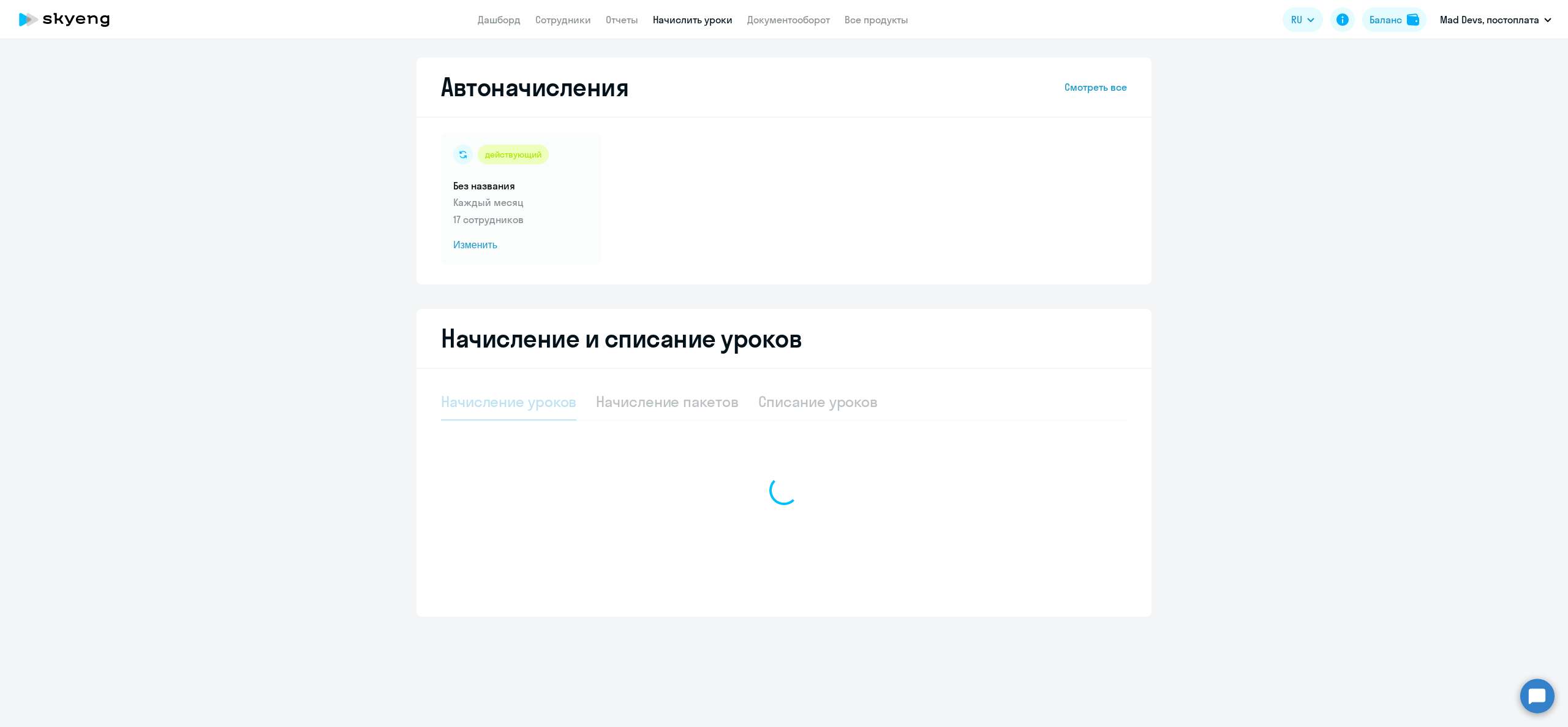
select select "10"
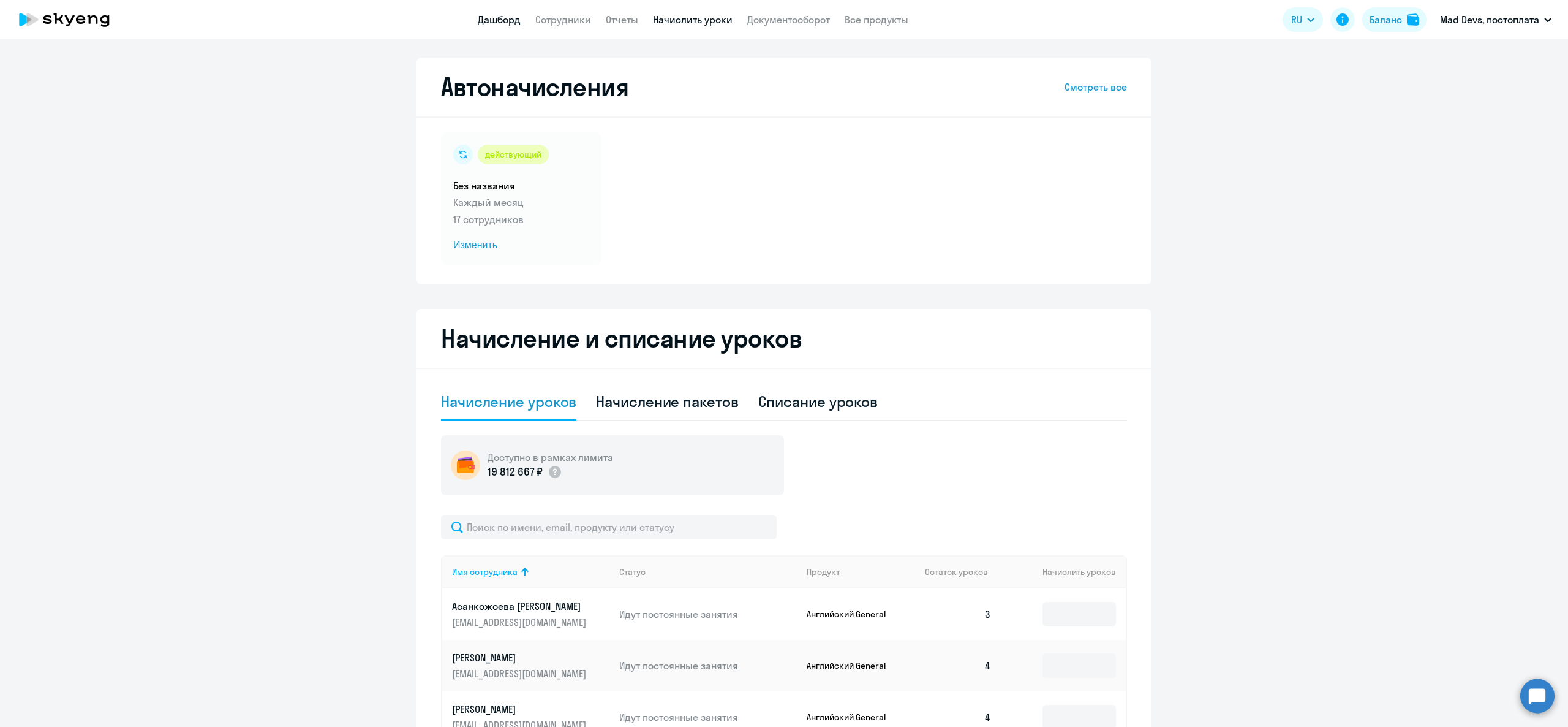
click at [493, 21] on link "Дашборд" at bounding box center [498, 19] width 43 height 12
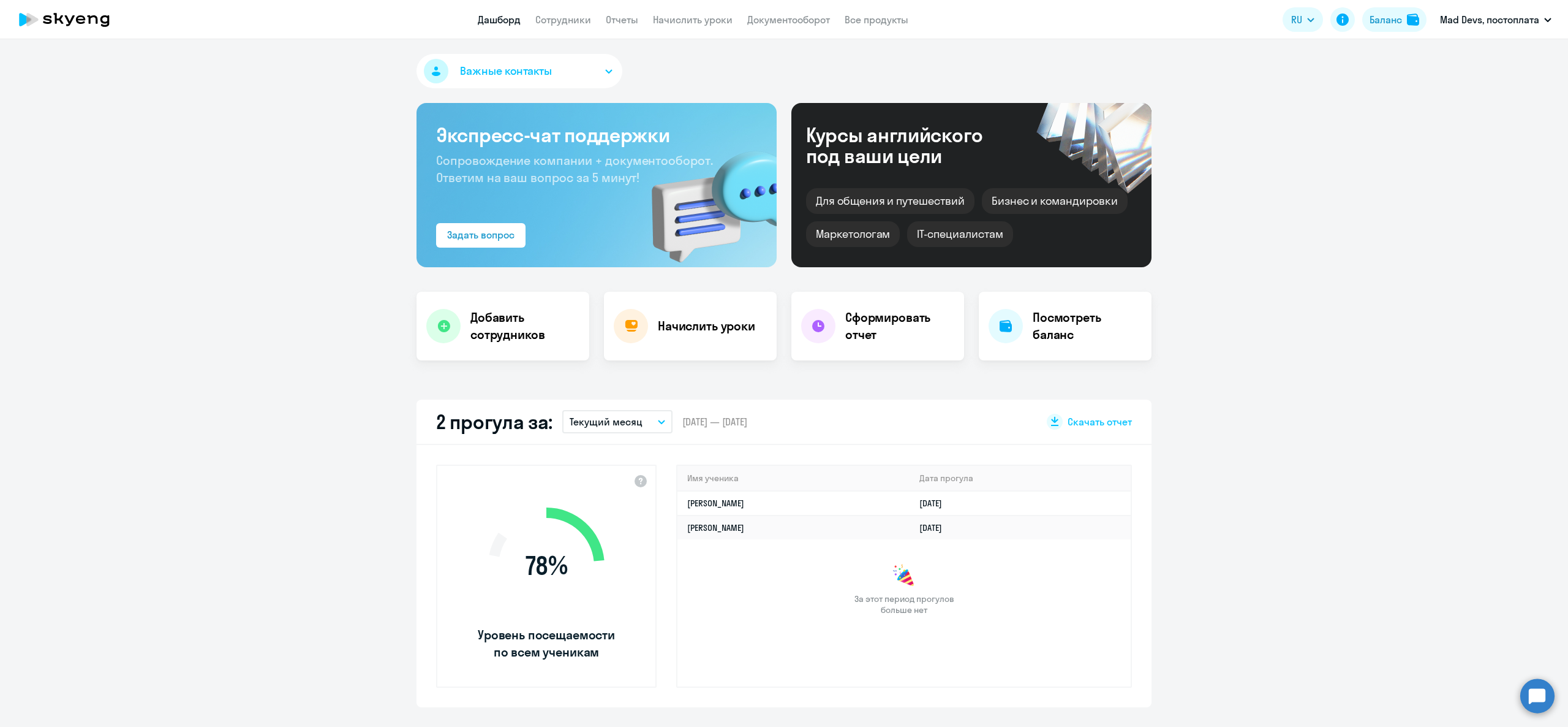
scroll to position [735, 0]
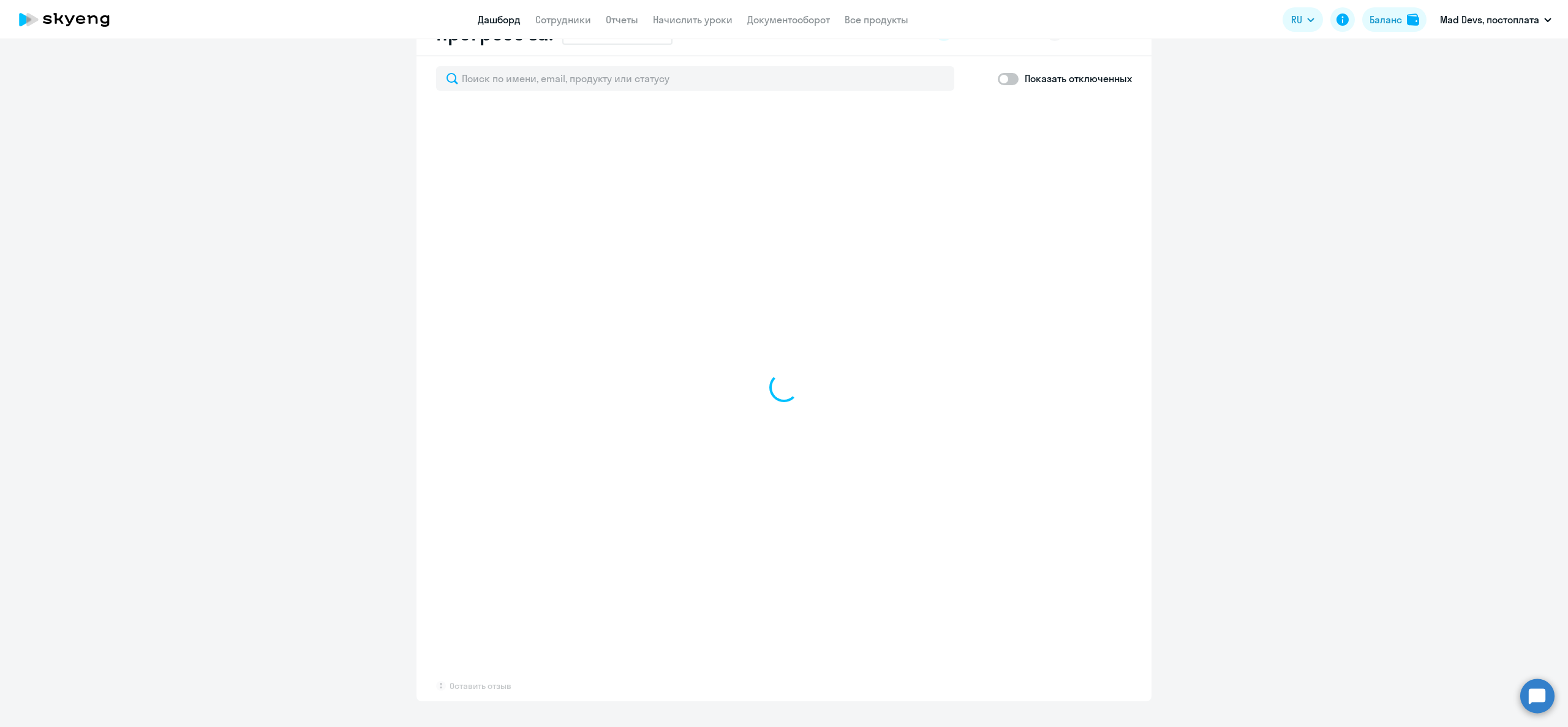
select select "30"
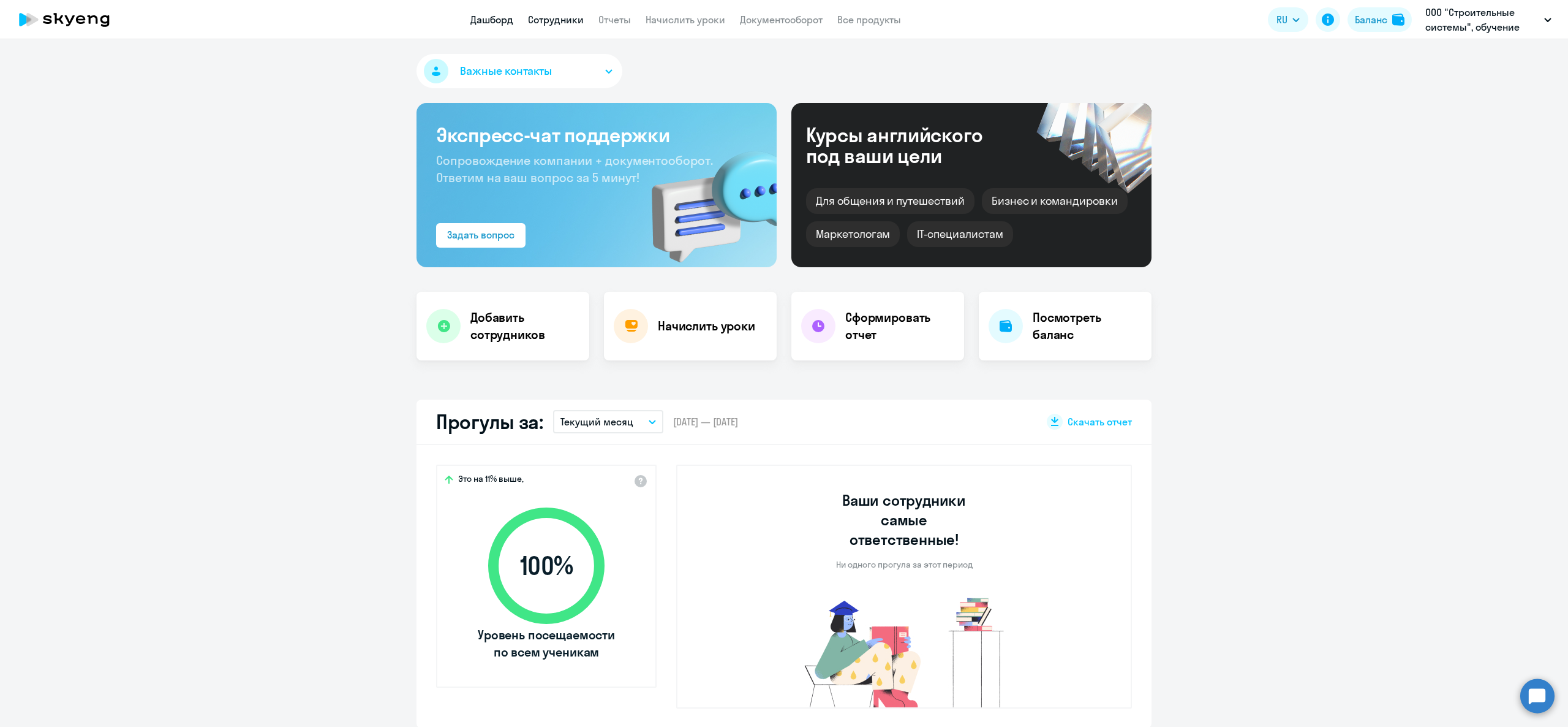
click at [573, 17] on link "Сотрудники" at bounding box center [555, 19] width 55 height 12
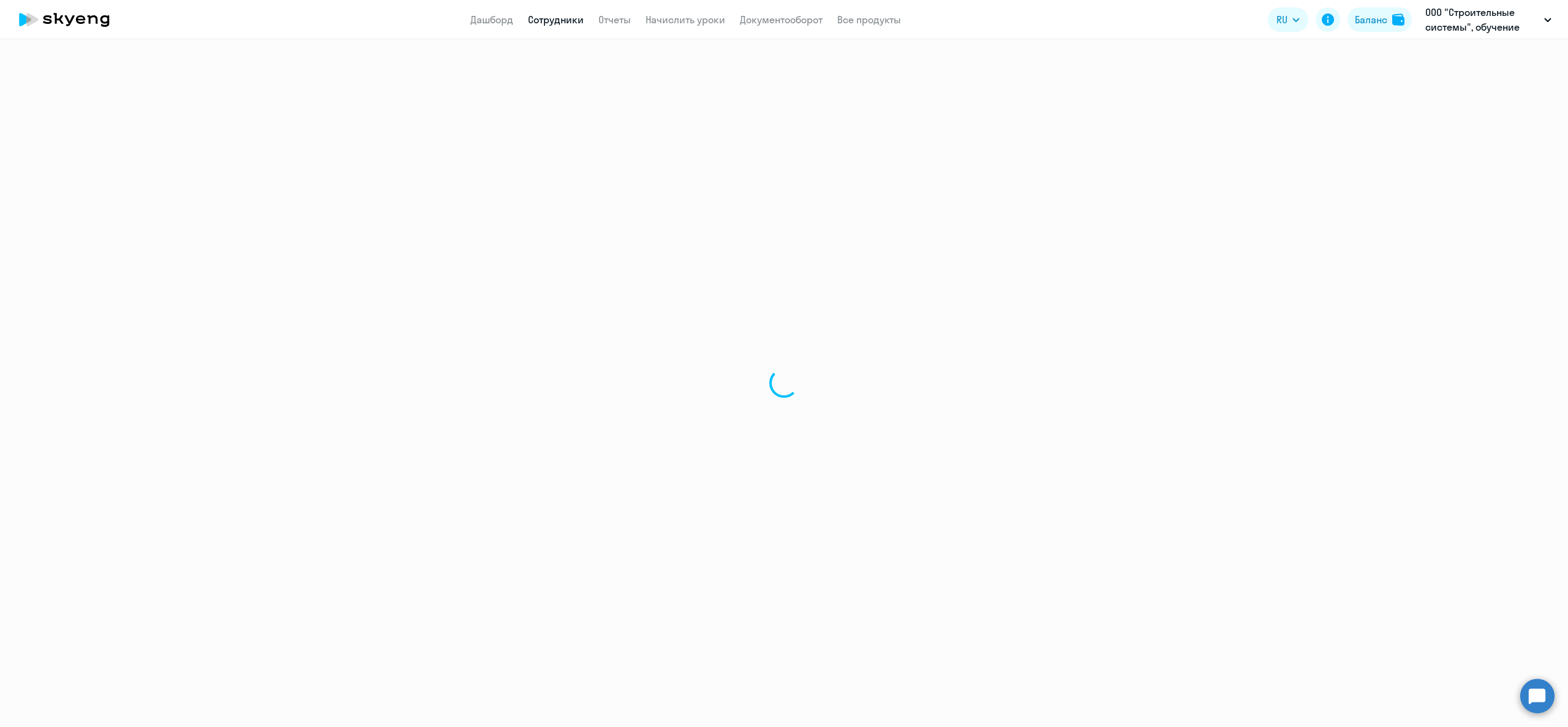
select select "30"
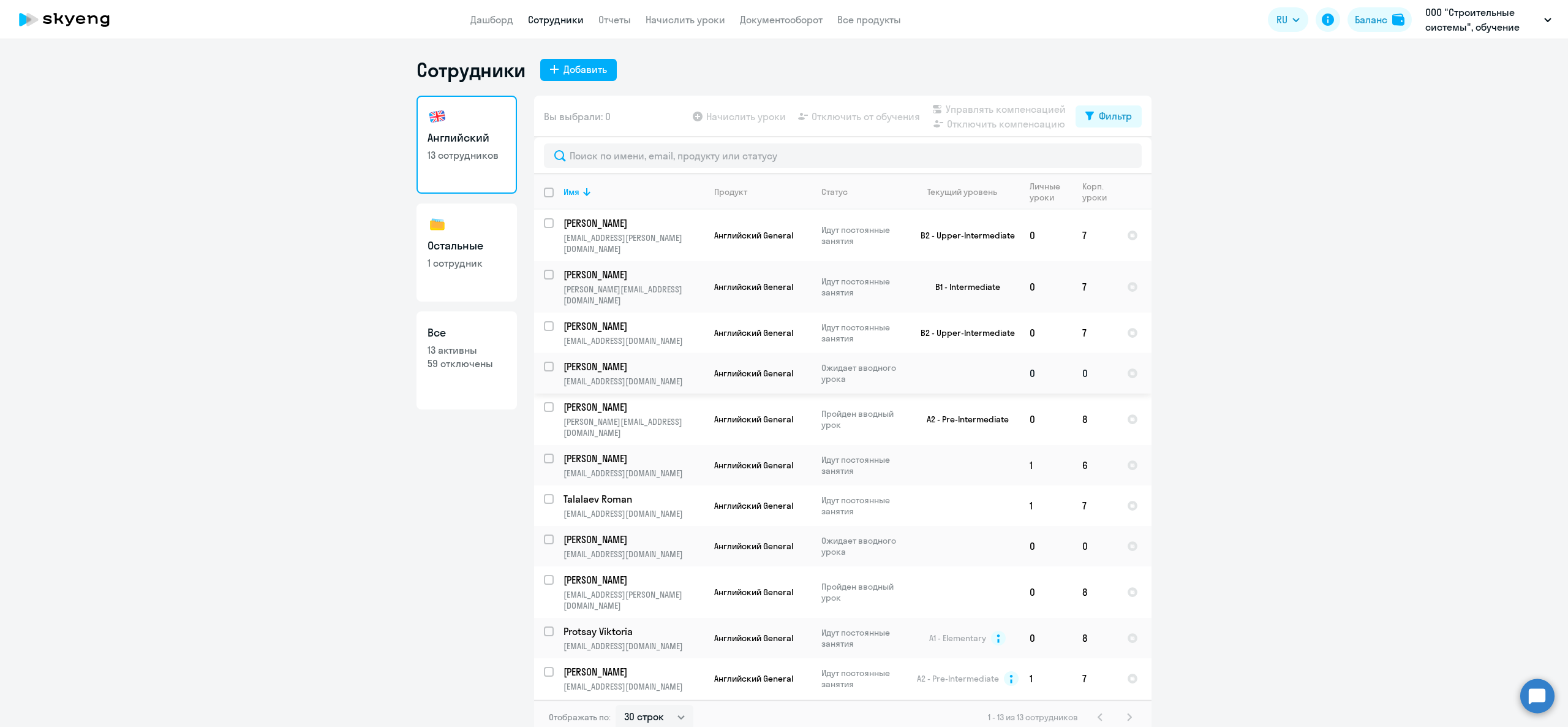
click at [544, 362] on input "select row 42375025" at bounding box center [556, 374] width 24 height 24
checkbox input "true"
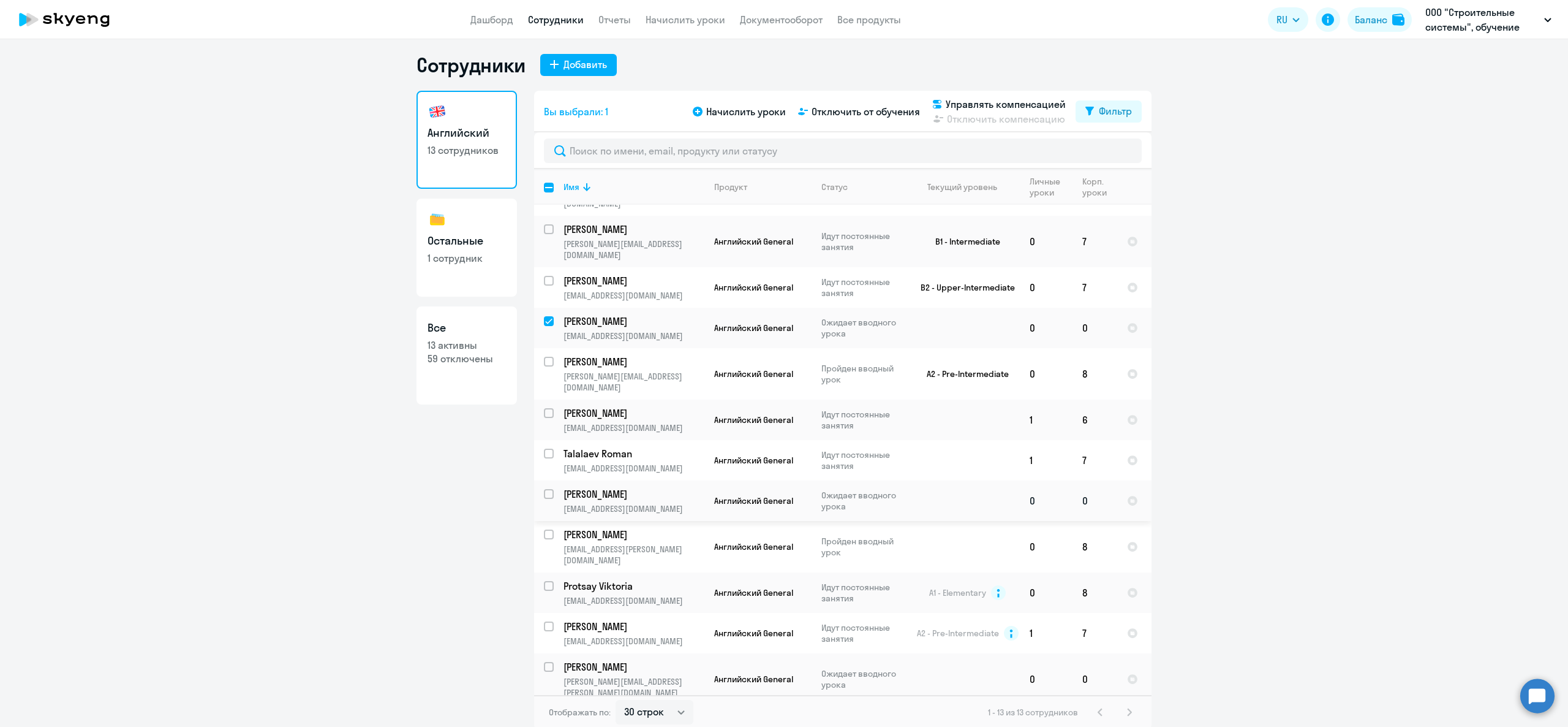
scroll to position [7, 0]
click at [544, 659] on input "select row 42277393" at bounding box center [556, 672] width 24 height 24
checkbox input "true"
click at [866, 103] on span "Отключить от обучения" at bounding box center [866, 109] width 108 height 14
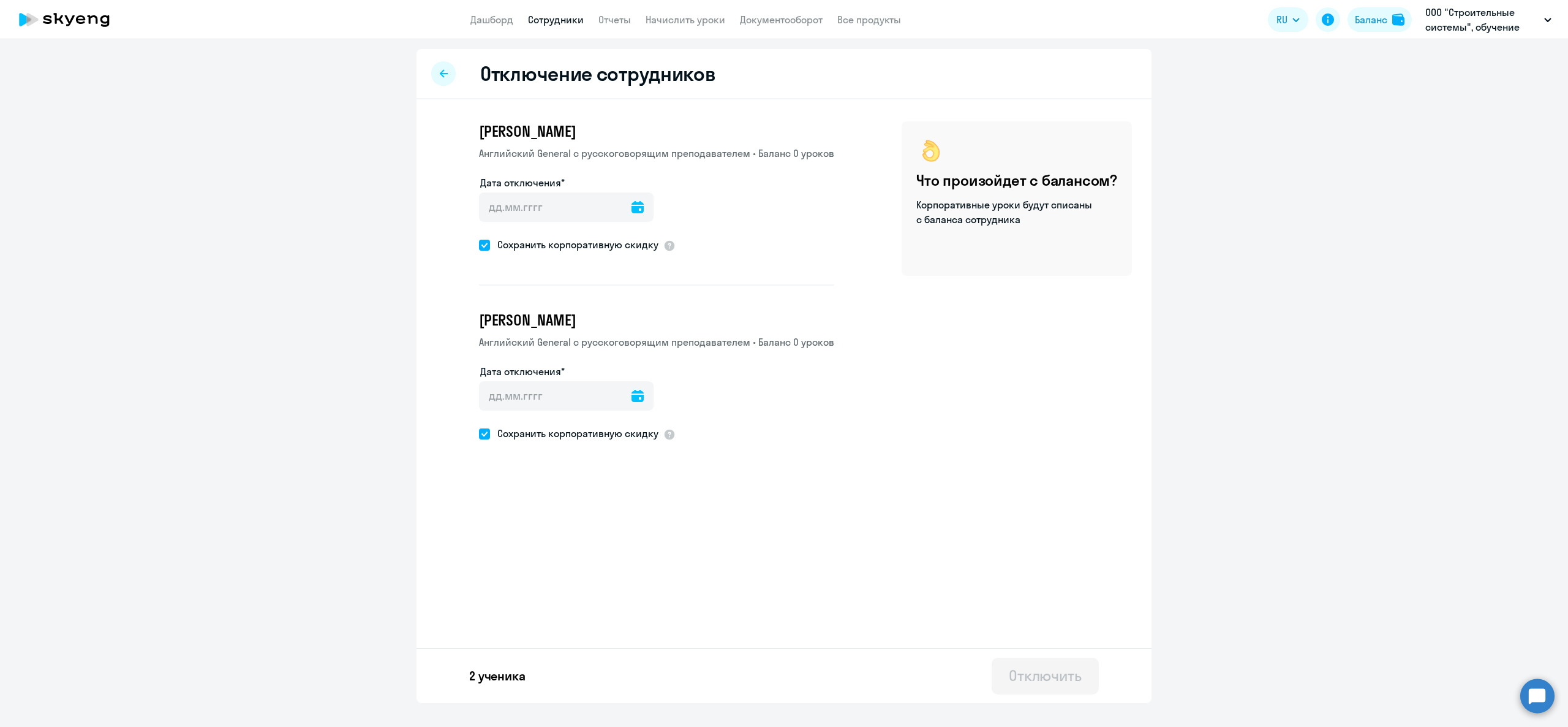
click at [629, 224] on div at bounding box center [566, 224] width 174 height 5
click at [632, 218] on div at bounding box center [637, 207] width 12 height 30
click at [632, 212] on div at bounding box center [637, 207] width 12 height 30
click at [634, 220] on div at bounding box center [637, 207] width 12 height 30
click at [633, 220] on div at bounding box center [637, 207] width 12 height 30
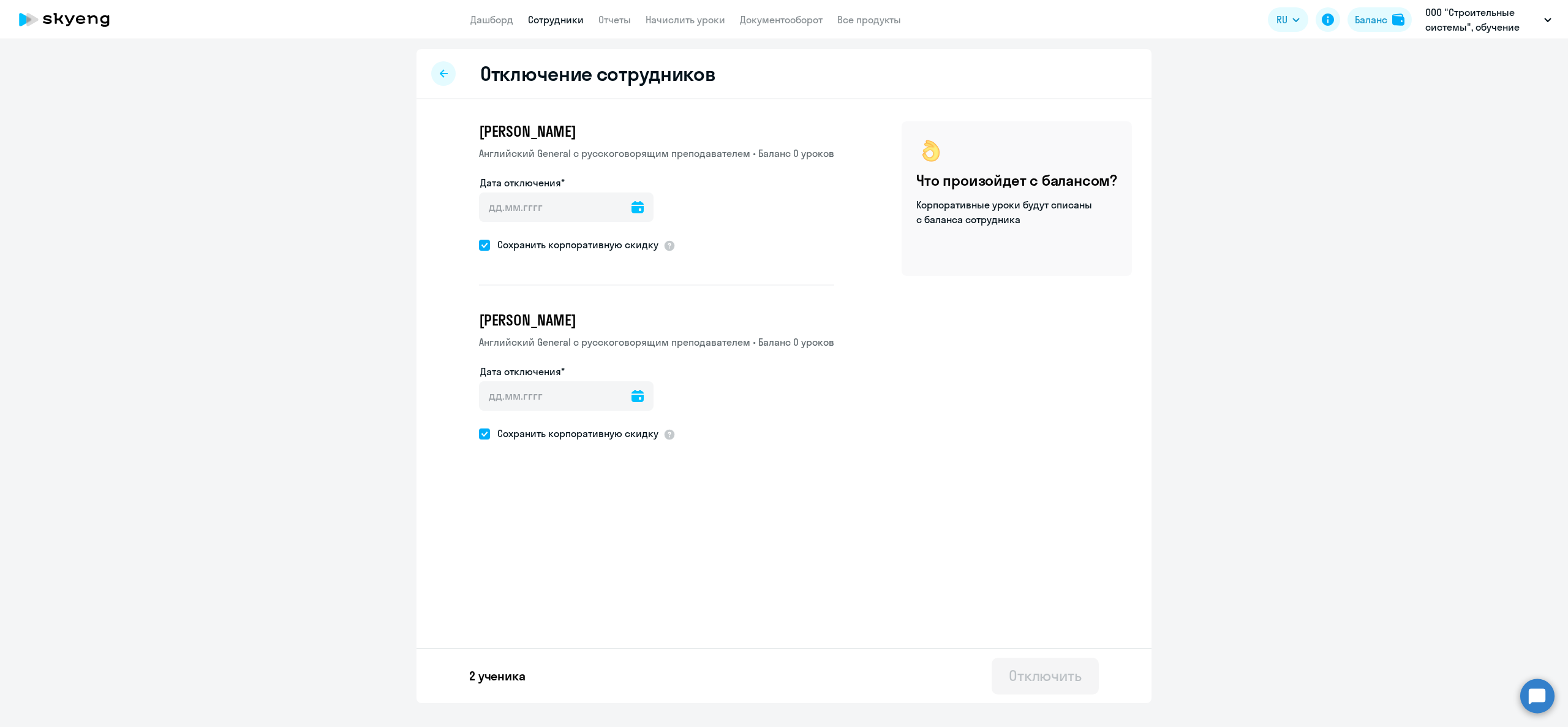
click at [632, 207] on icon at bounding box center [637, 207] width 12 height 12
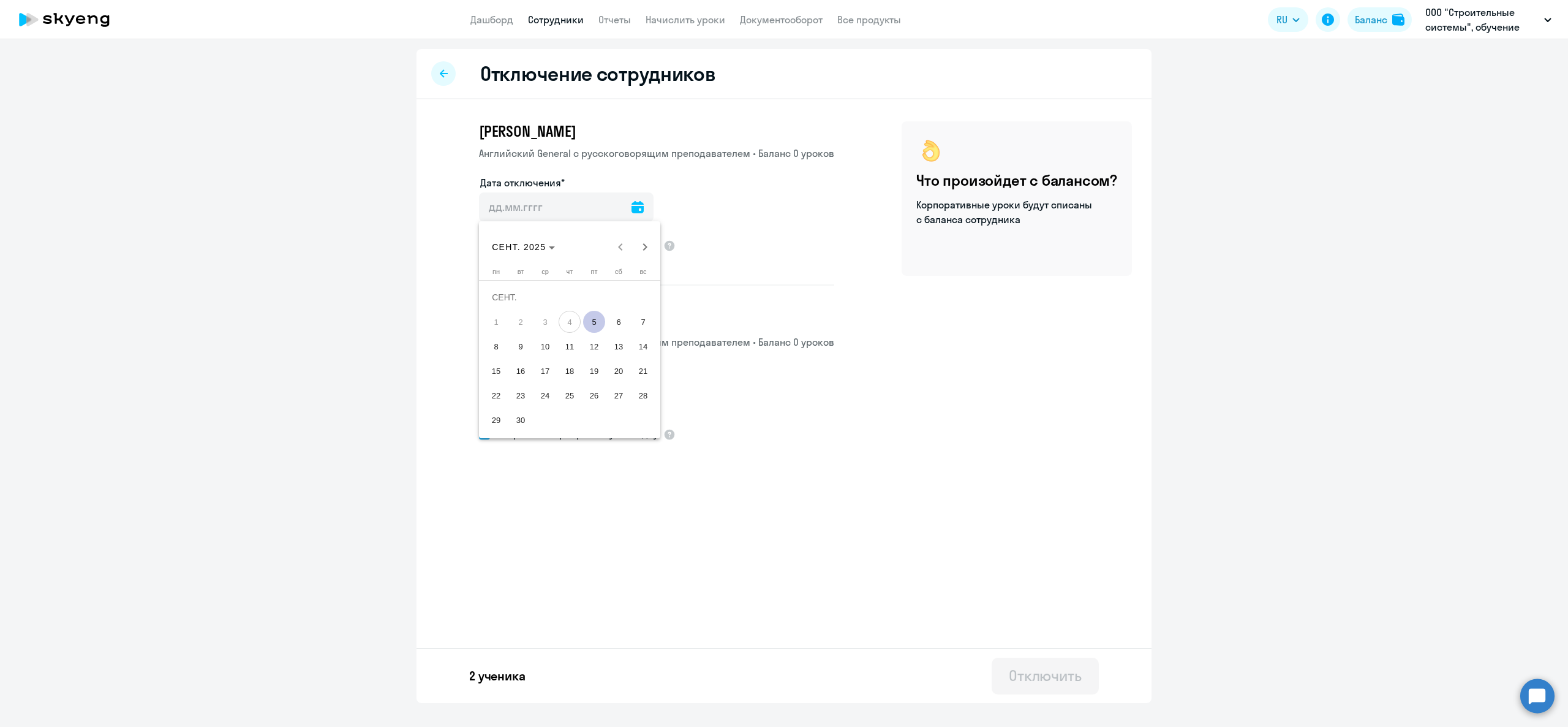
click at [591, 321] on span "5" at bounding box center [593, 321] width 22 height 22
type input "[DATE]"
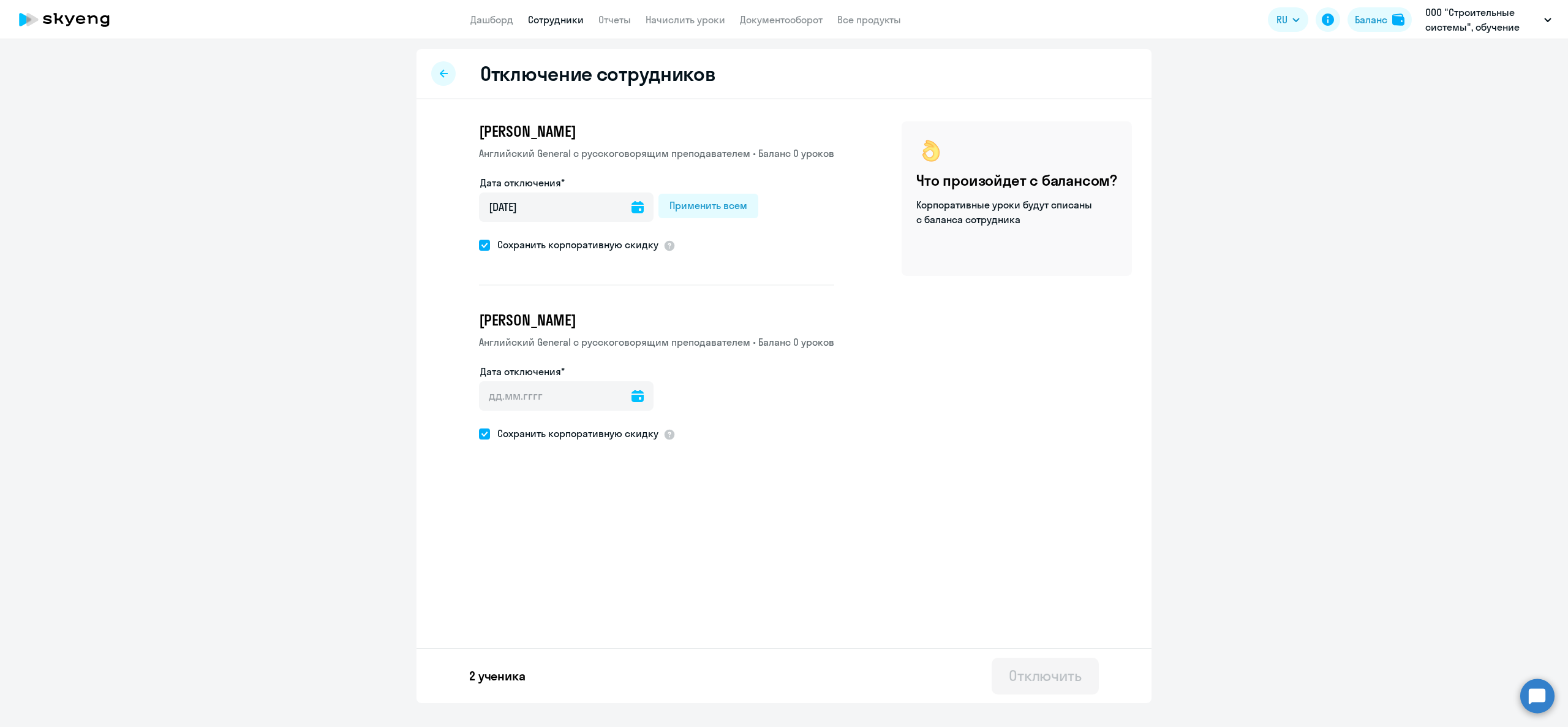
click at [632, 386] on div at bounding box center [637, 396] width 12 height 30
click at [633, 399] on icon at bounding box center [637, 396] width 12 height 12
click at [596, 509] on span "5" at bounding box center [593, 508] width 22 height 22
type input "[DATE]"
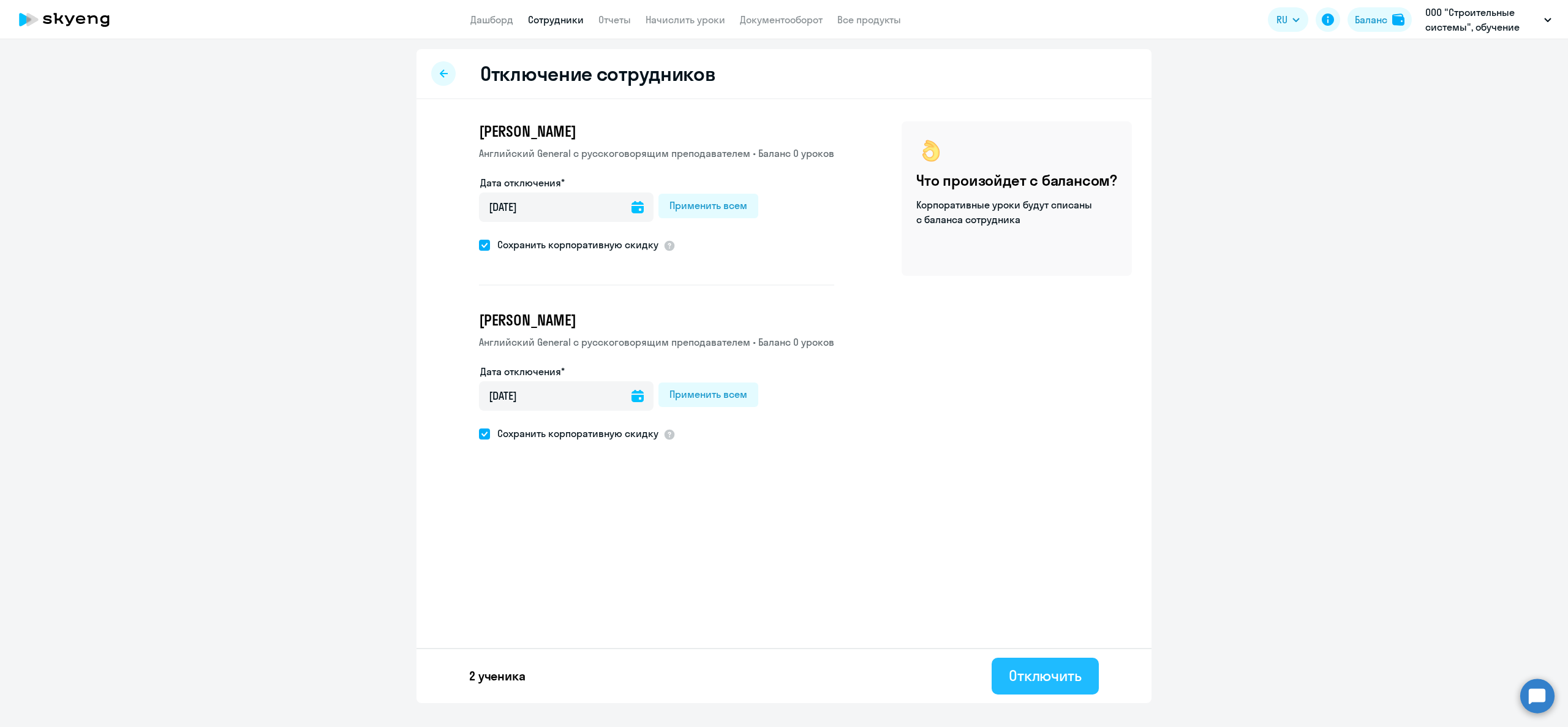
click at [1046, 683] on div "Отключить" at bounding box center [1045, 676] width 73 height 19
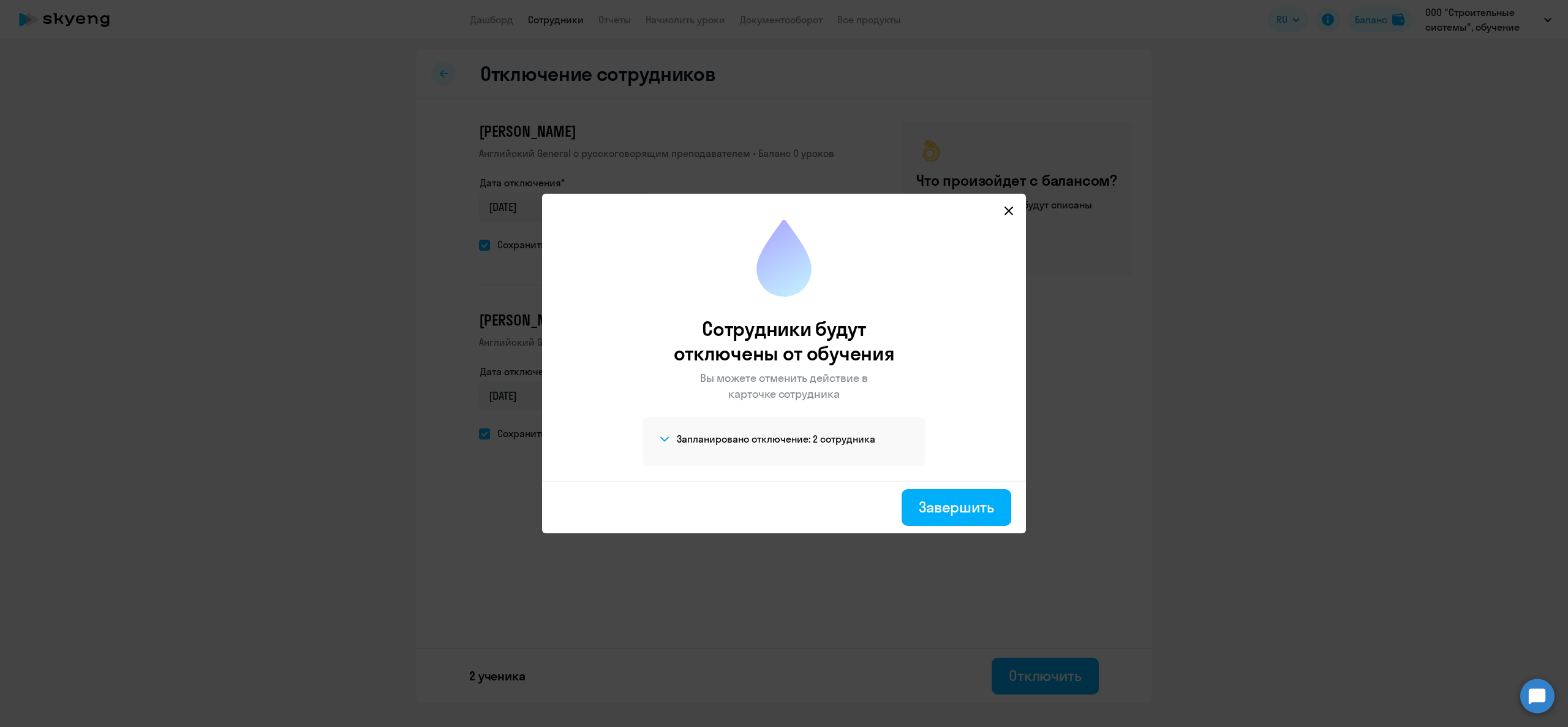
click at [836, 431] on div "Запланировано отключение: 2 сотрудника [PERSON_NAME] [PERSON_NAME]" at bounding box center [784, 441] width 283 height 49
click at [956, 514] on div "Завершить" at bounding box center [956, 507] width 76 height 19
select select "30"
